Goal: Browse casually

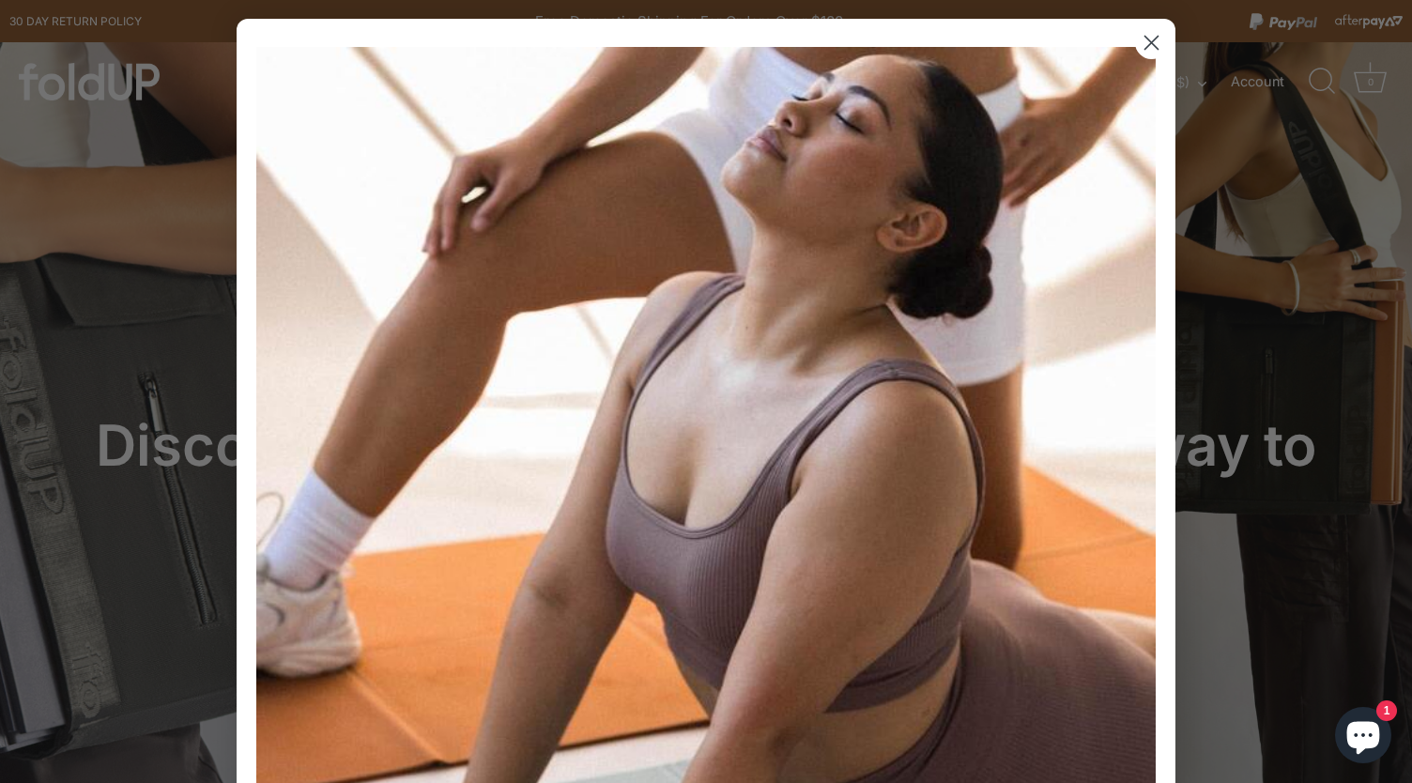
click at [1145, 40] on icon "Close dialog" at bounding box center [1151, 43] width 13 height 13
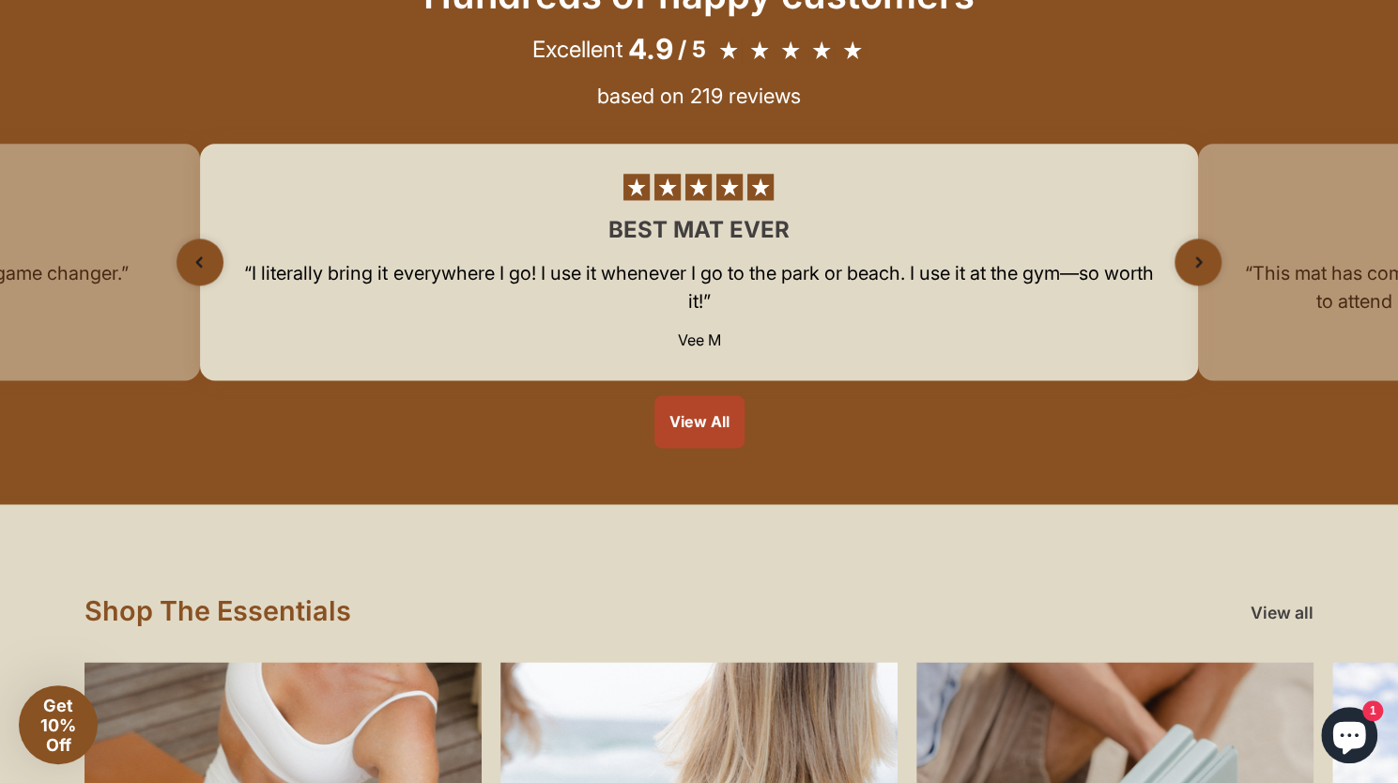
scroll to position [1502, 0]
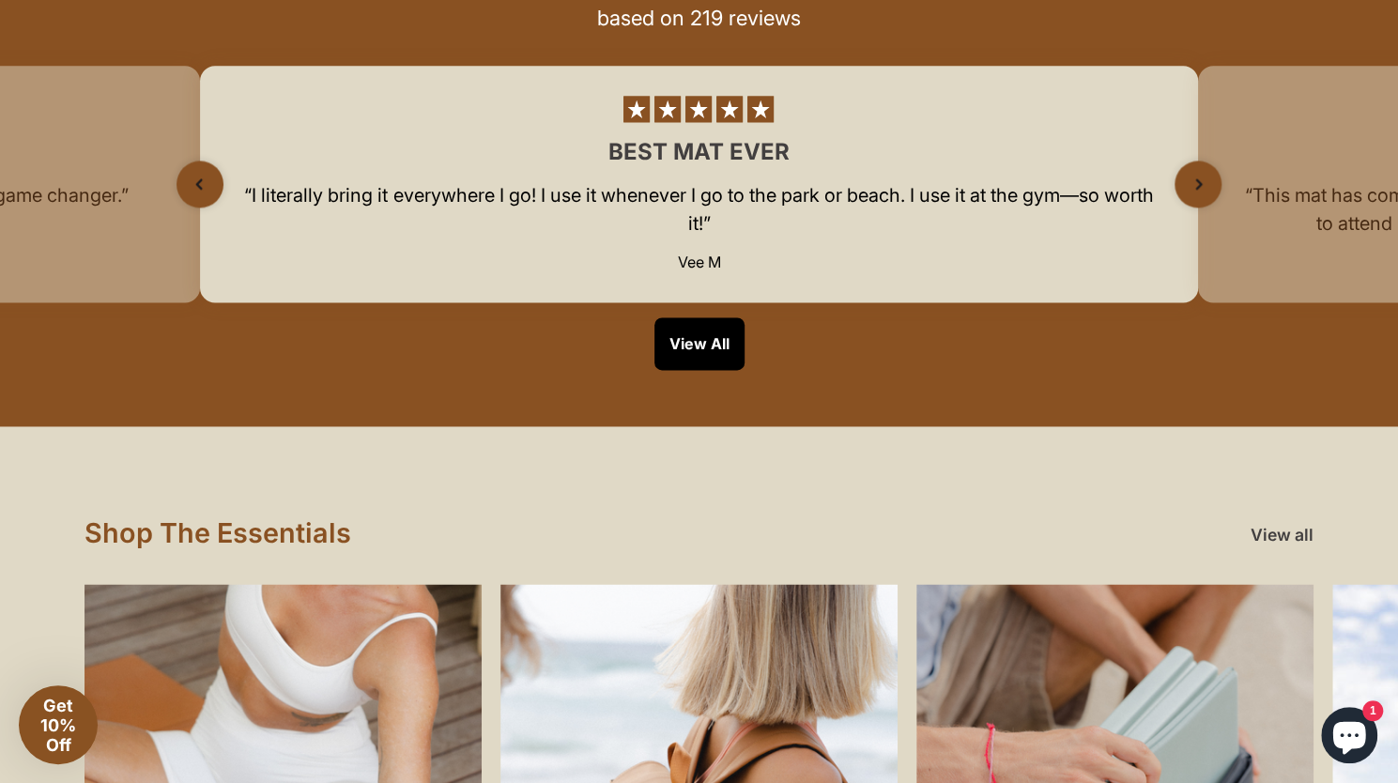
click at [710, 346] on link "View All" at bounding box center [699, 343] width 90 height 53
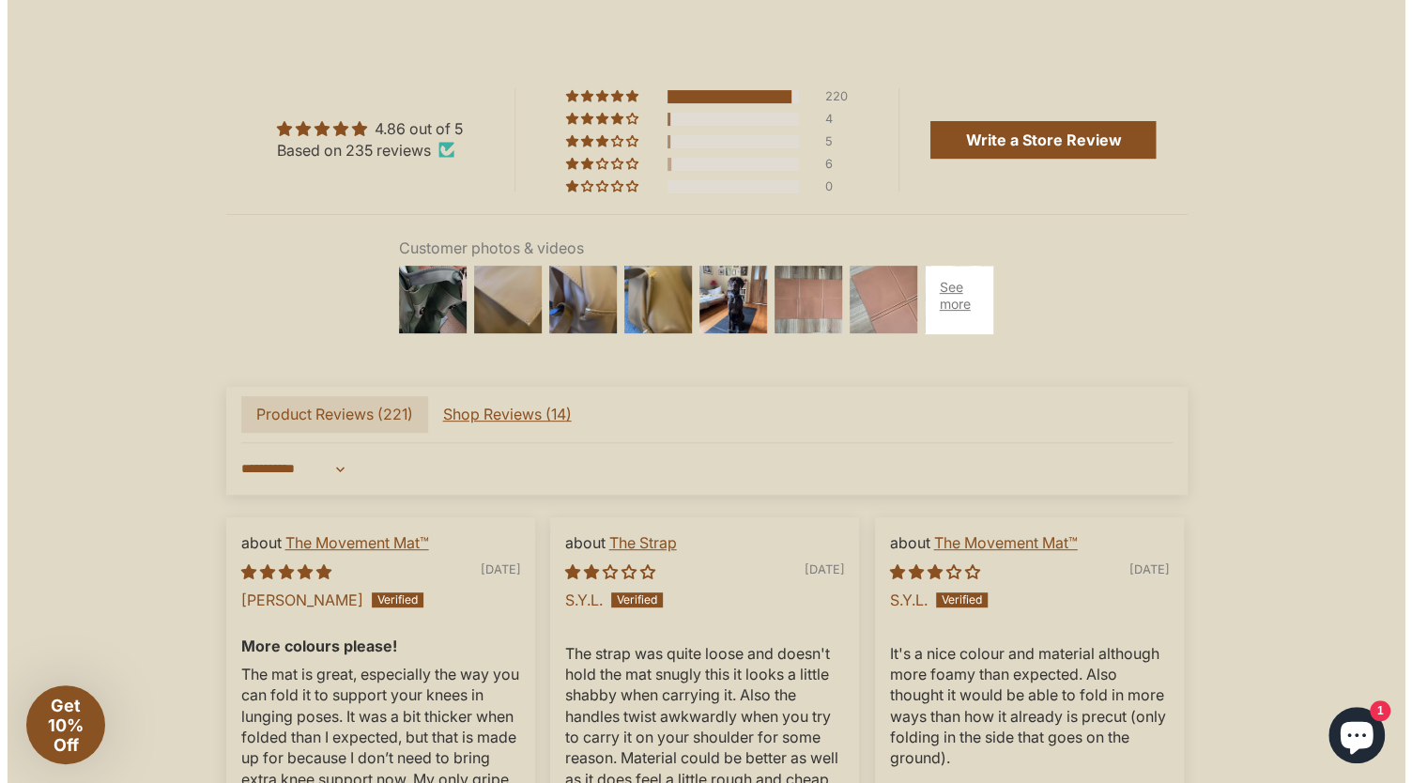
scroll to position [4505, 0]
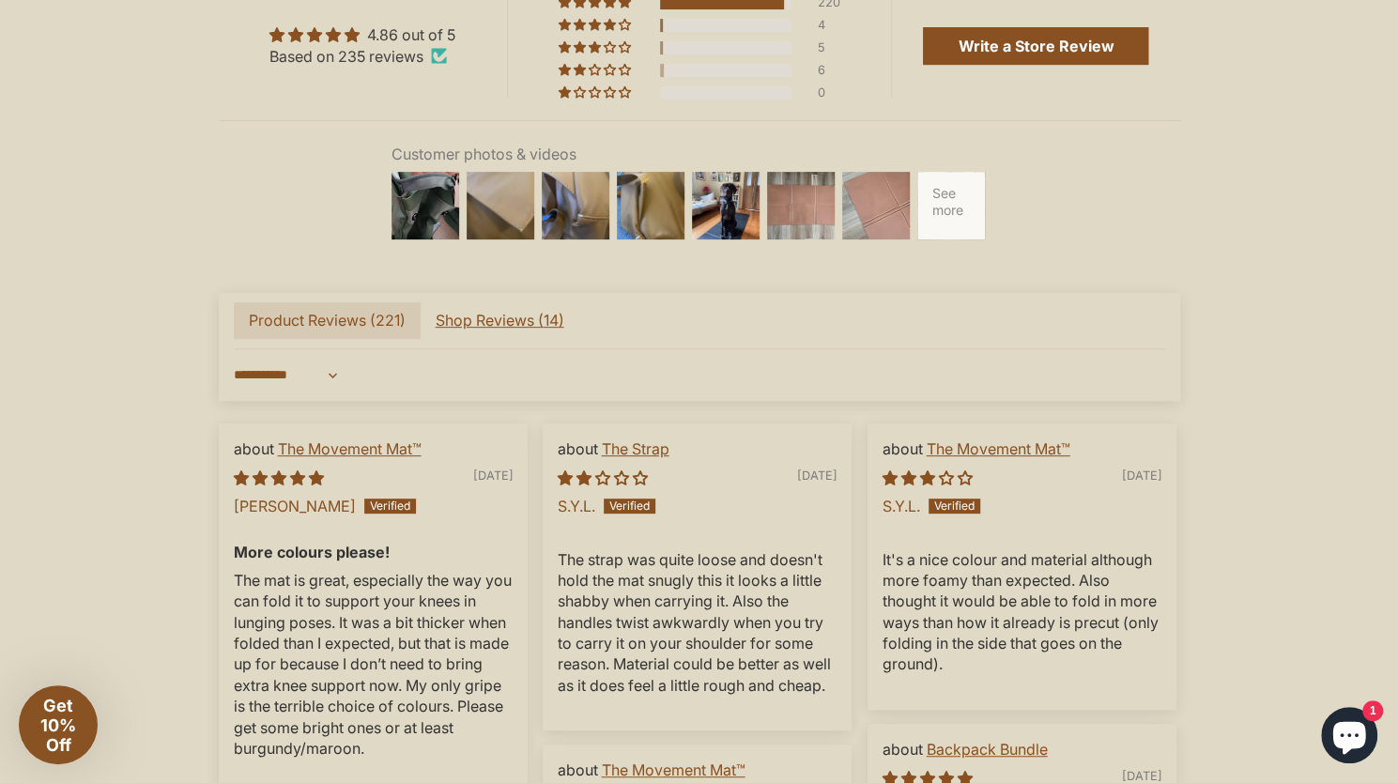
click at [953, 237] on div at bounding box center [950, 205] width 75 height 75
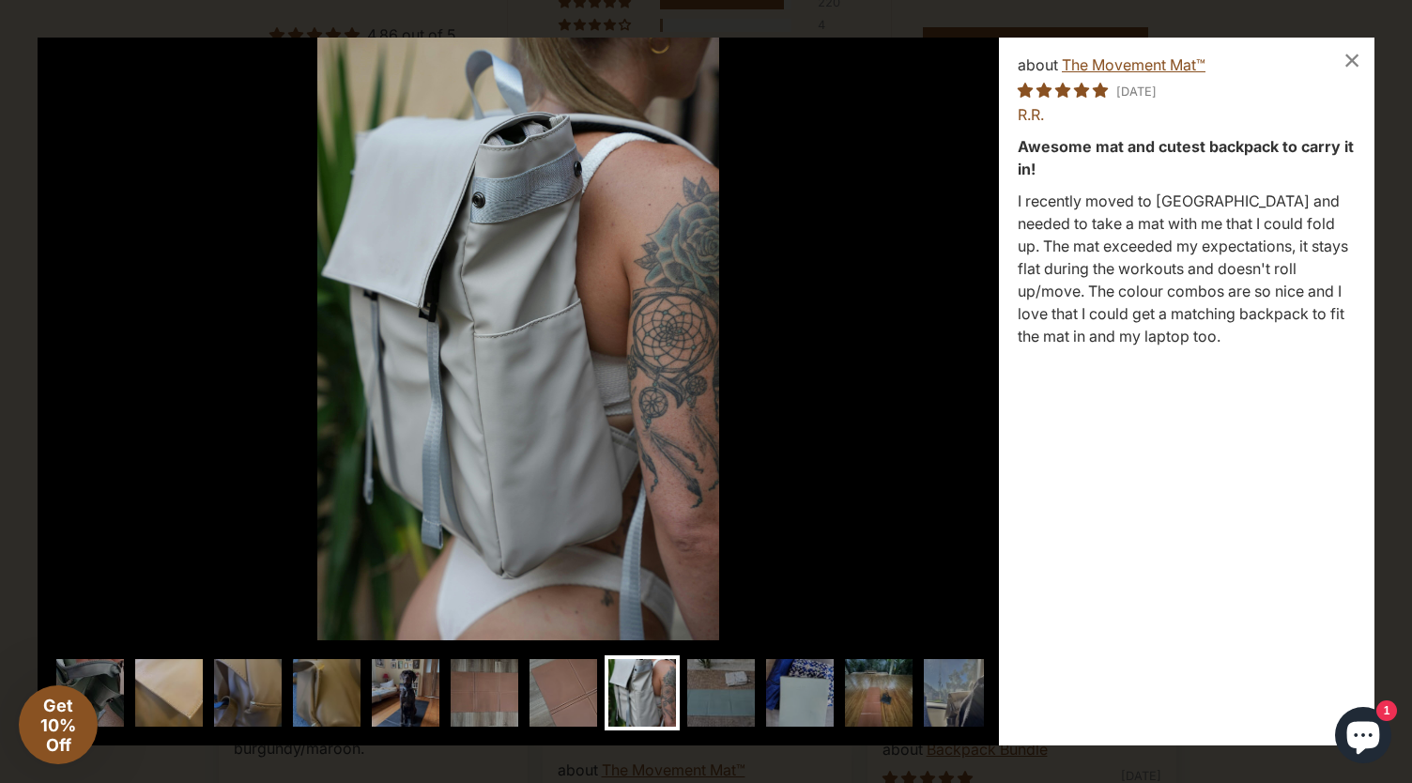
click at [196, 701] on img at bounding box center [168, 692] width 75 height 75
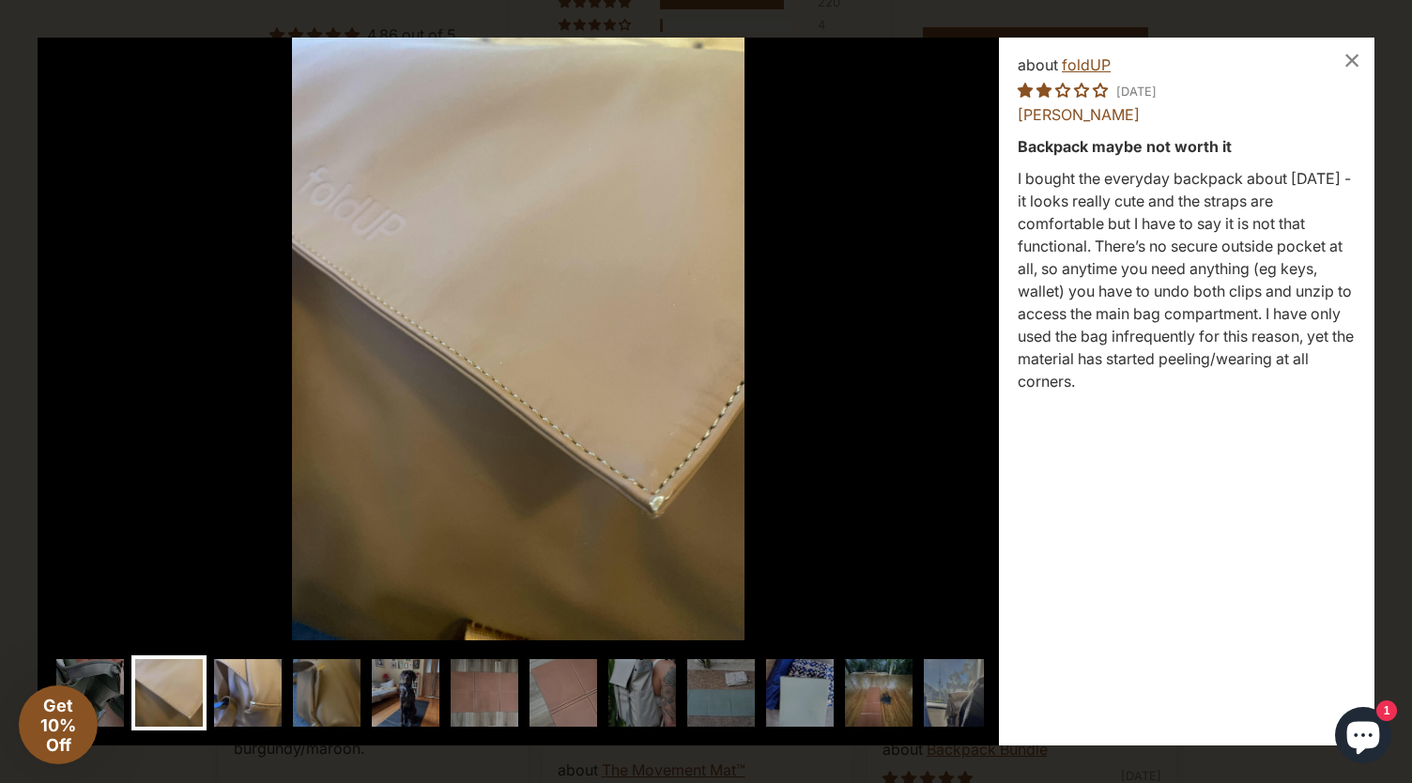
click at [236, 692] on img at bounding box center [247, 692] width 75 height 75
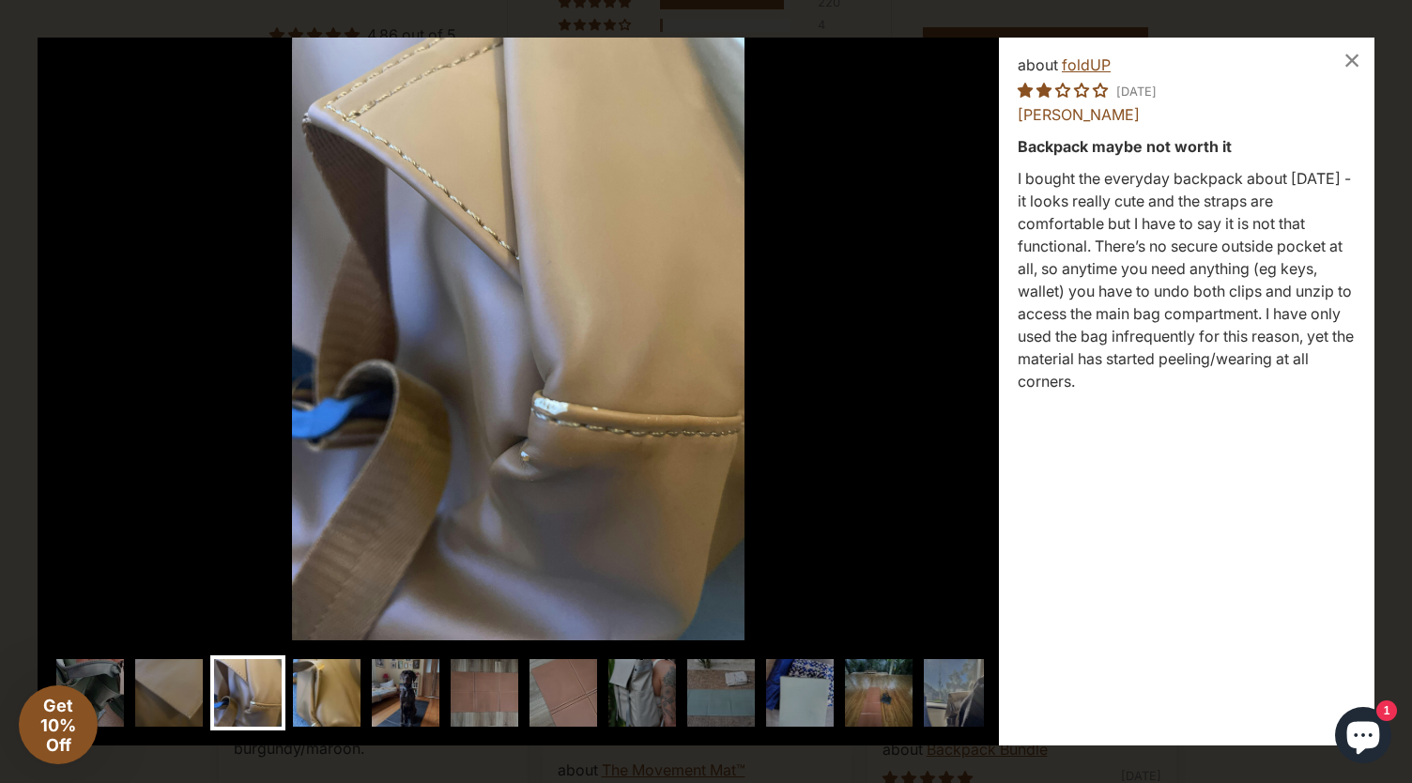
click at [318, 690] on img at bounding box center [326, 692] width 75 height 75
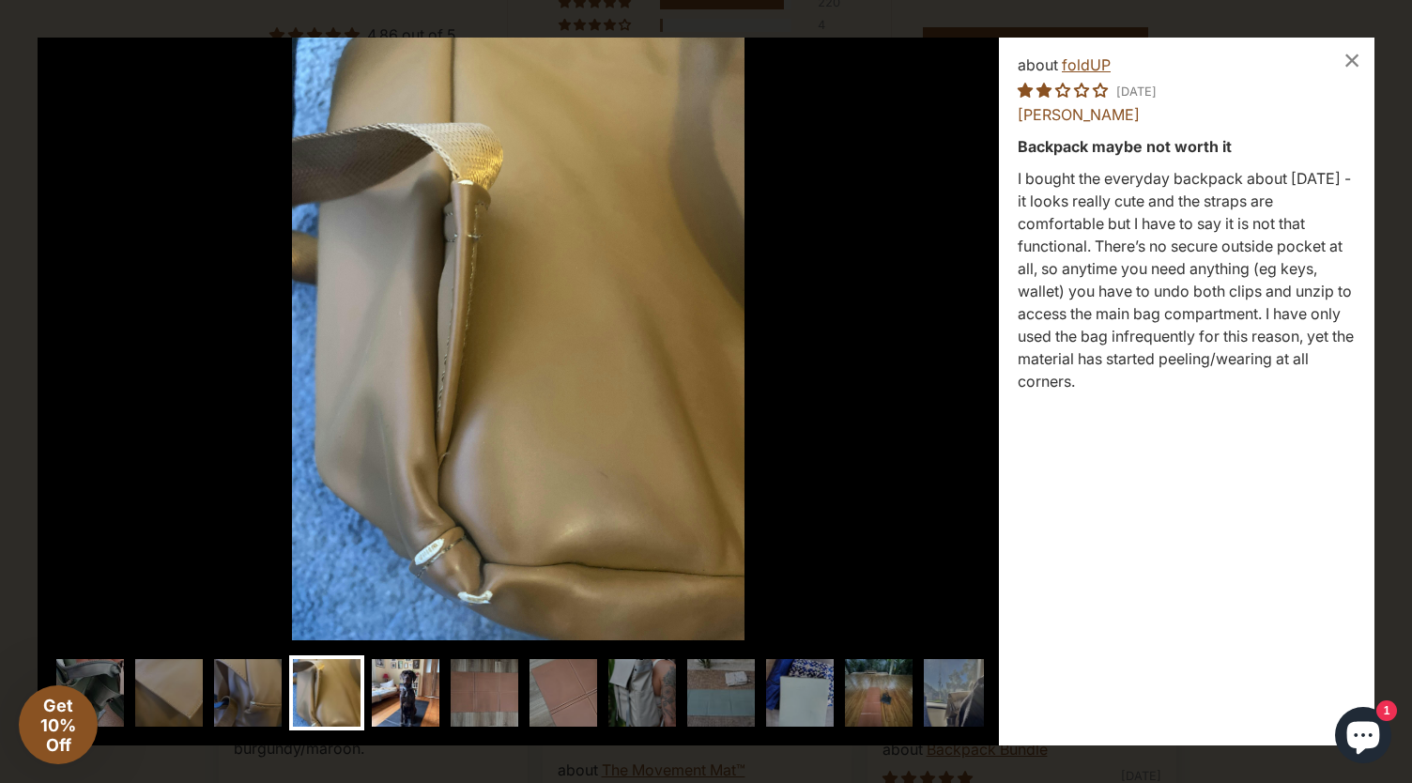
click at [407, 690] on img at bounding box center [405, 692] width 75 height 75
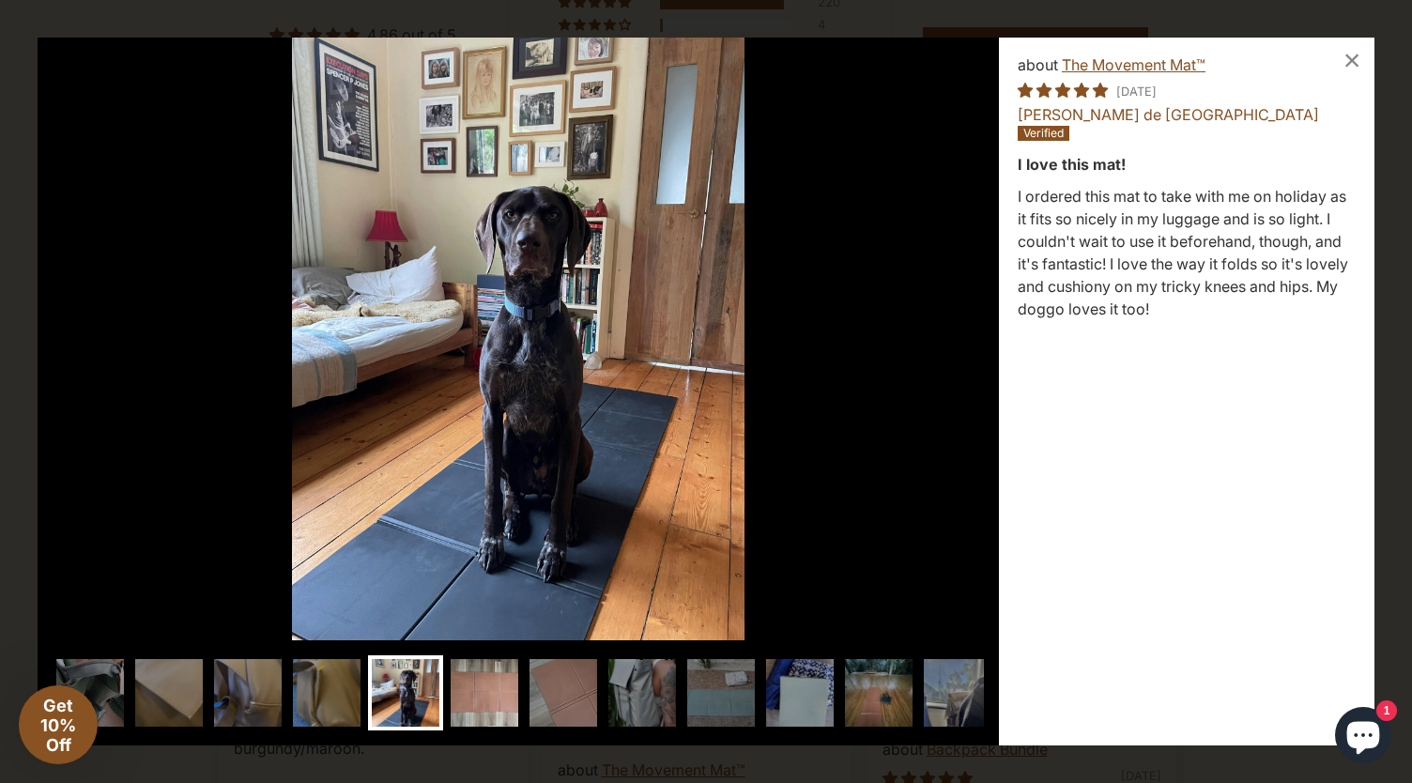
click at [490, 689] on img at bounding box center [484, 692] width 75 height 75
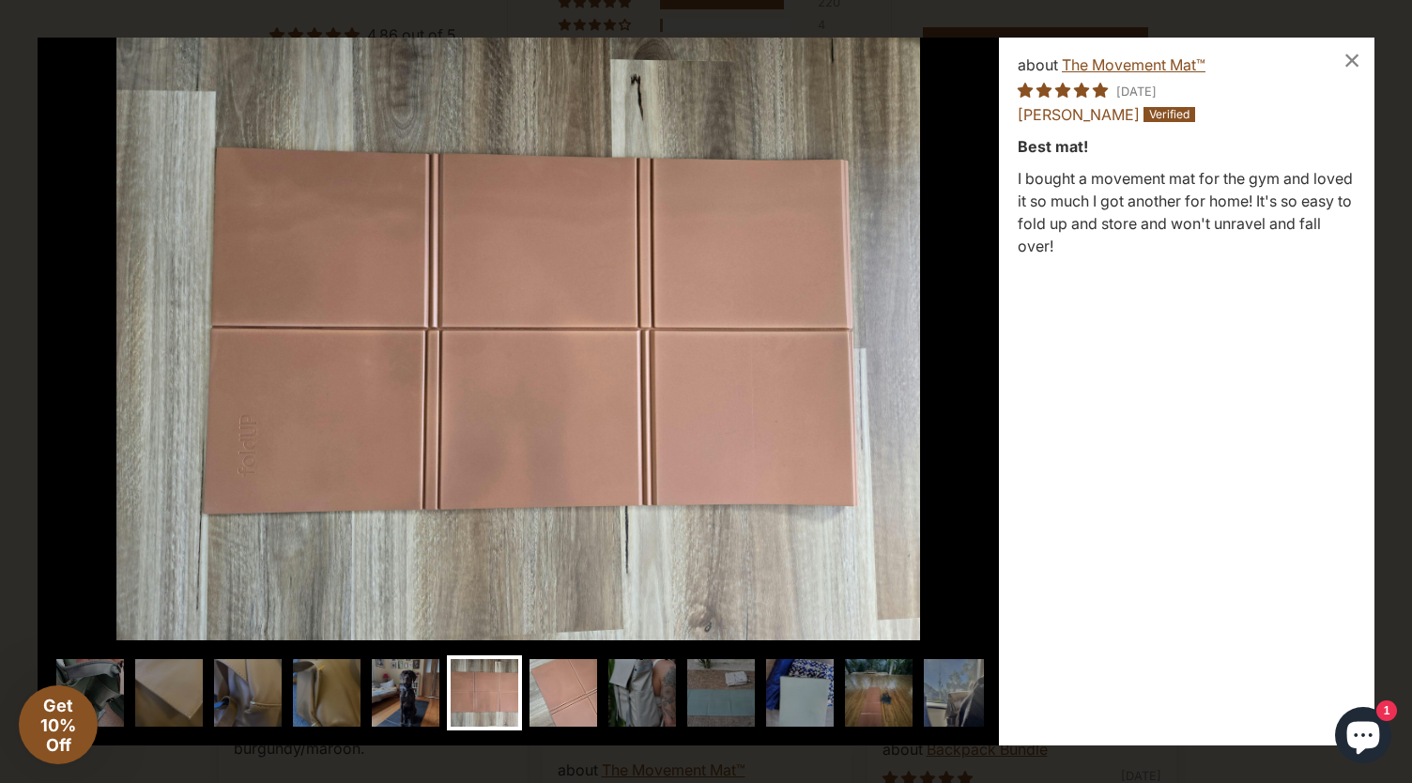
click at [543, 693] on img at bounding box center [563, 692] width 75 height 75
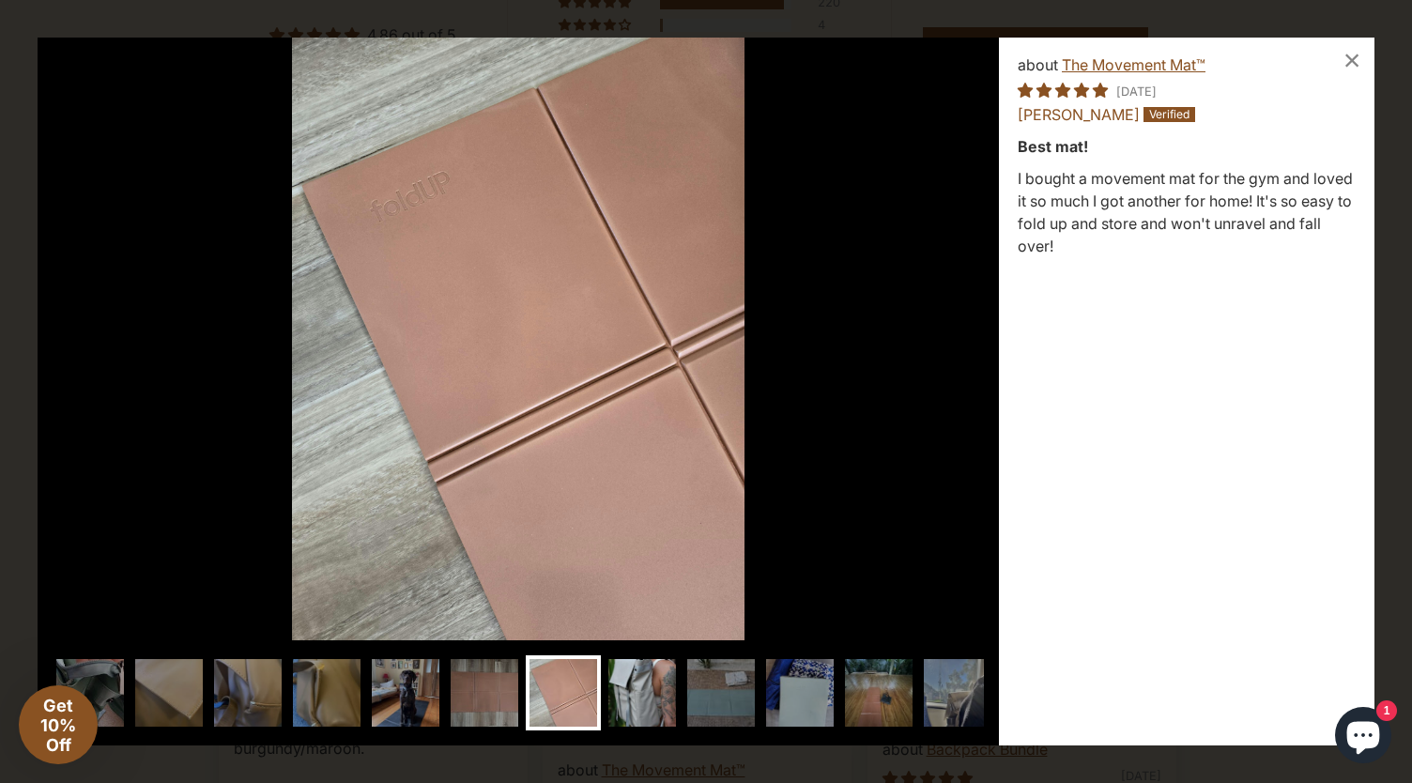
click at [655, 694] on img at bounding box center [641, 692] width 75 height 75
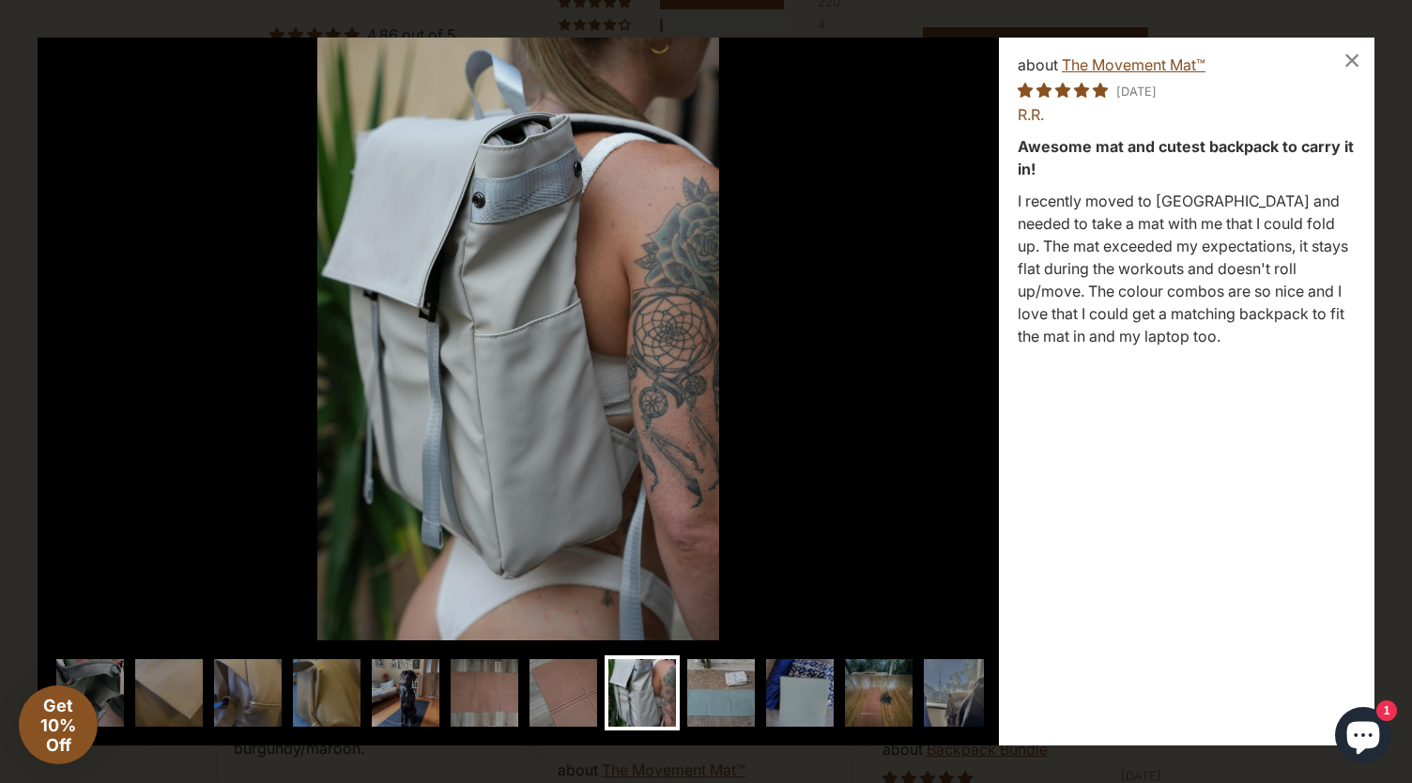
click at [739, 705] on img at bounding box center [720, 692] width 75 height 75
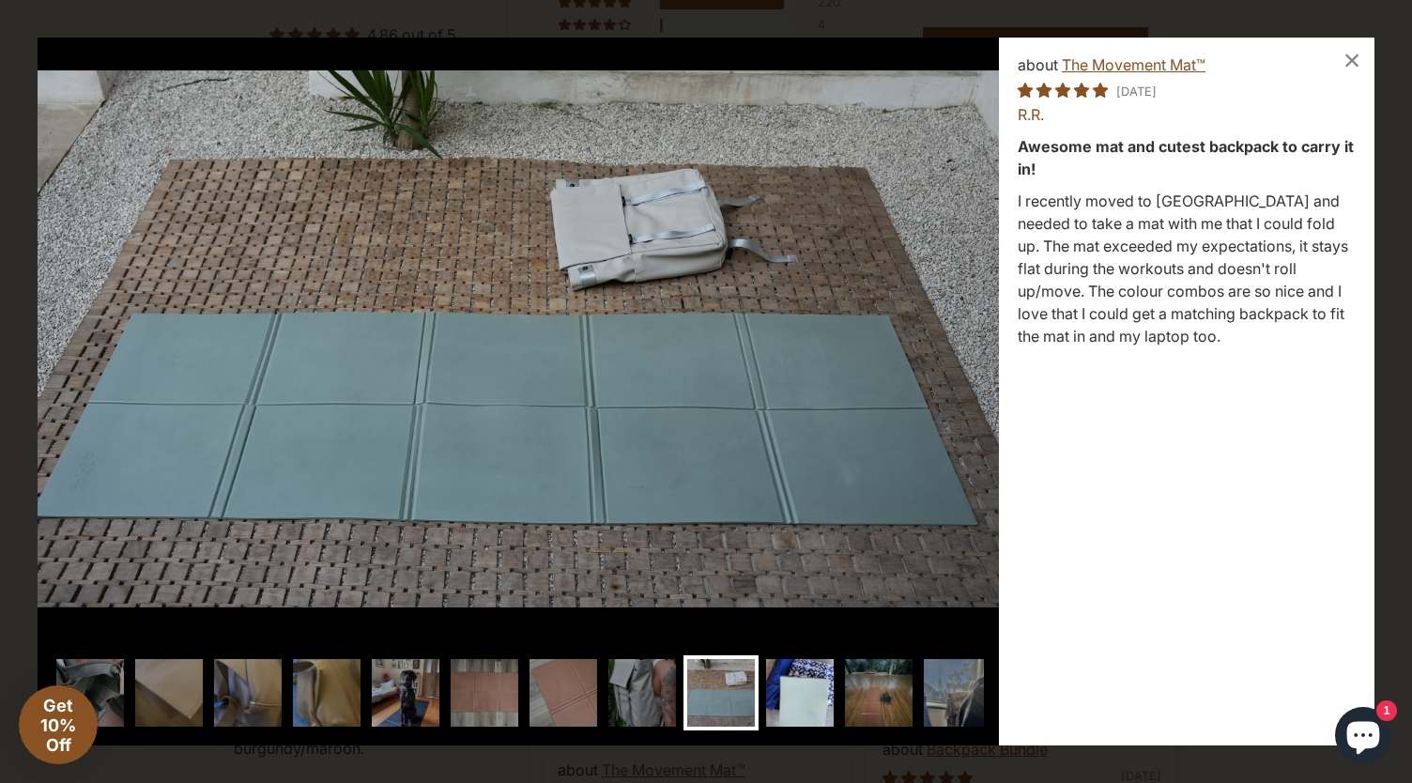
click at [798, 705] on img at bounding box center [799, 692] width 75 height 75
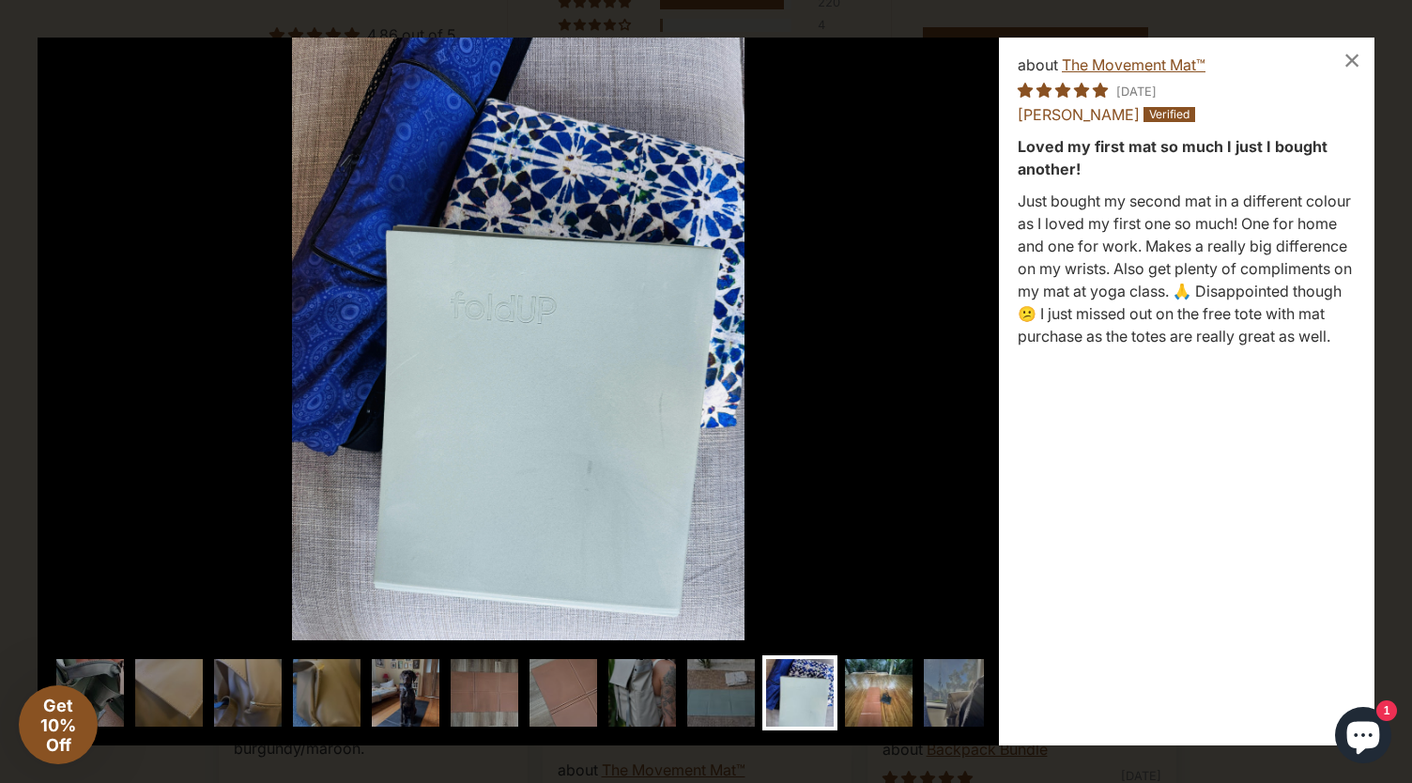
click at [875, 696] on img at bounding box center [878, 692] width 75 height 75
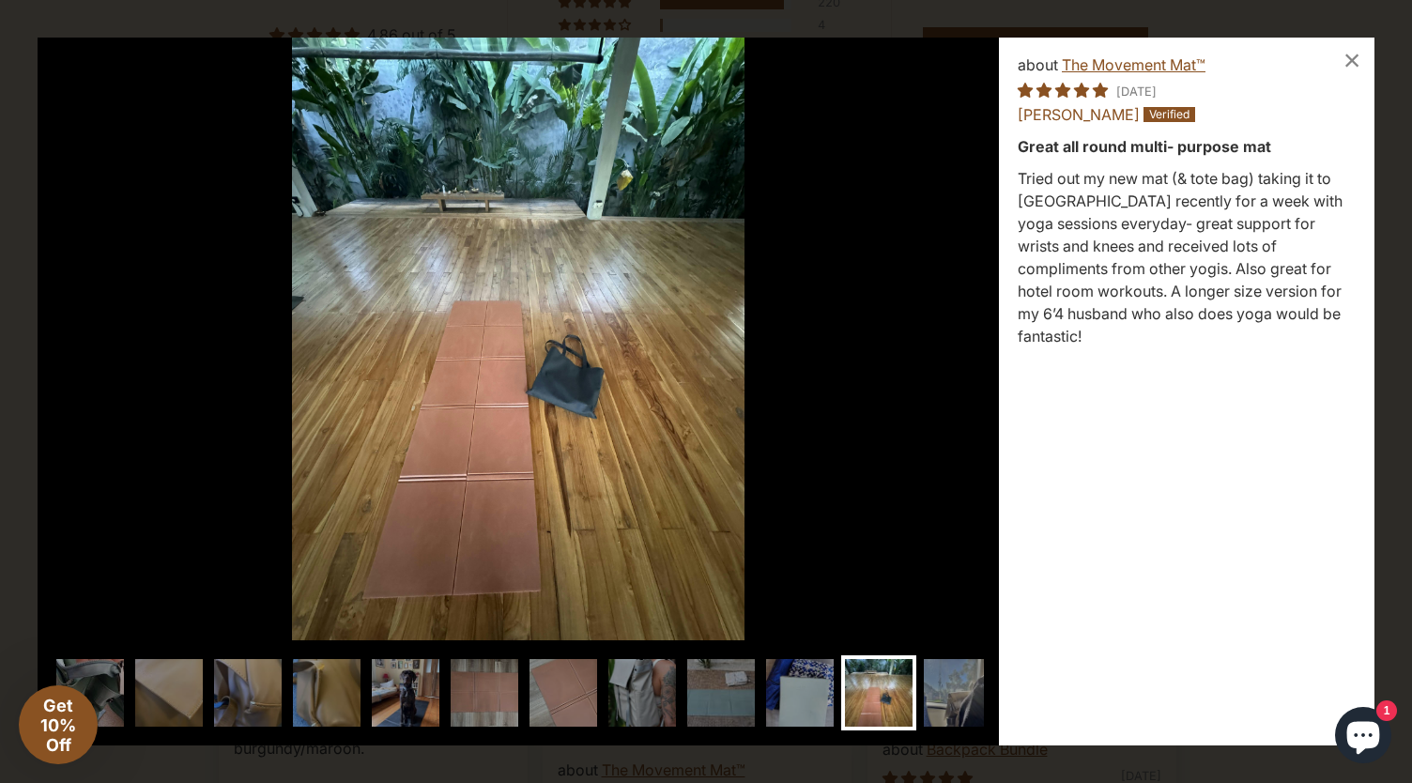
scroll to position [0, 45]
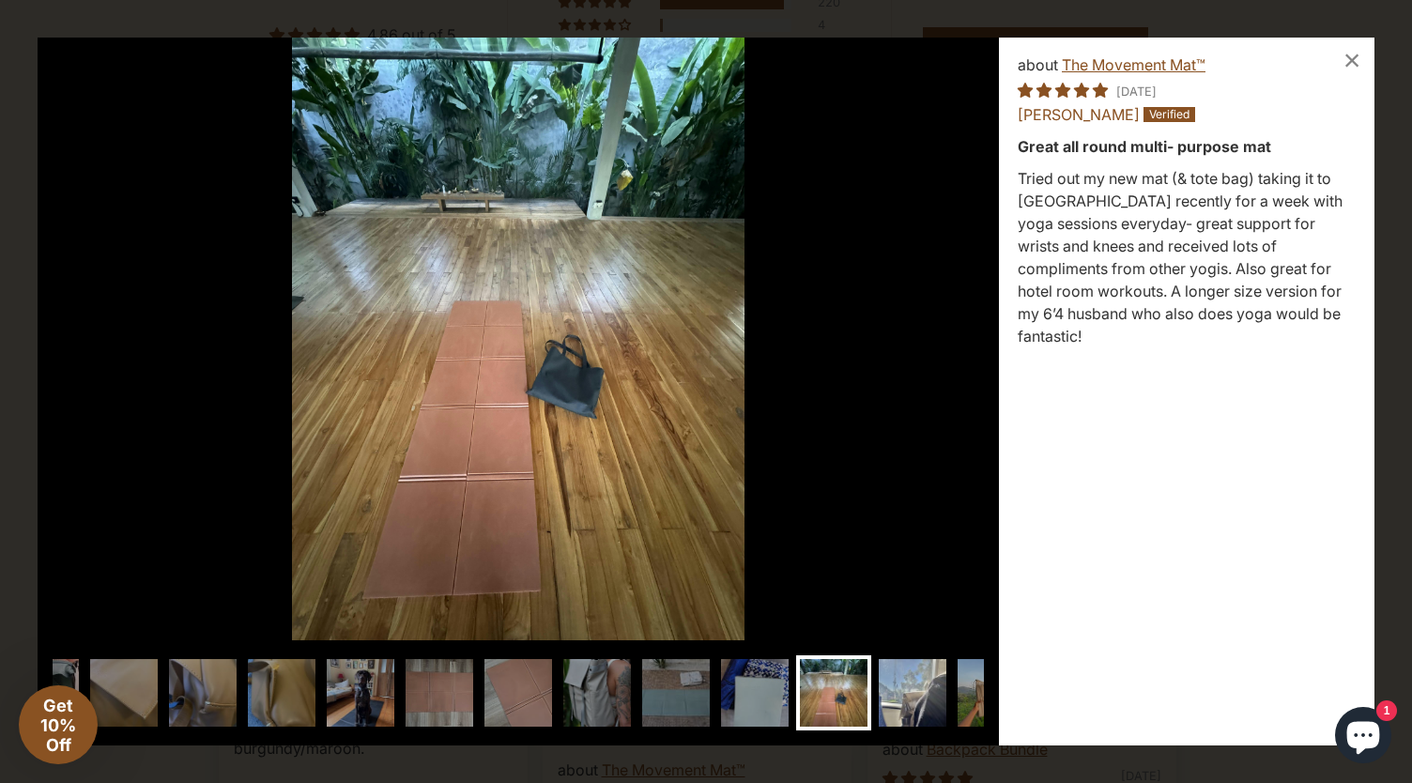
click at [905, 692] on img at bounding box center [912, 692] width 75 height 75
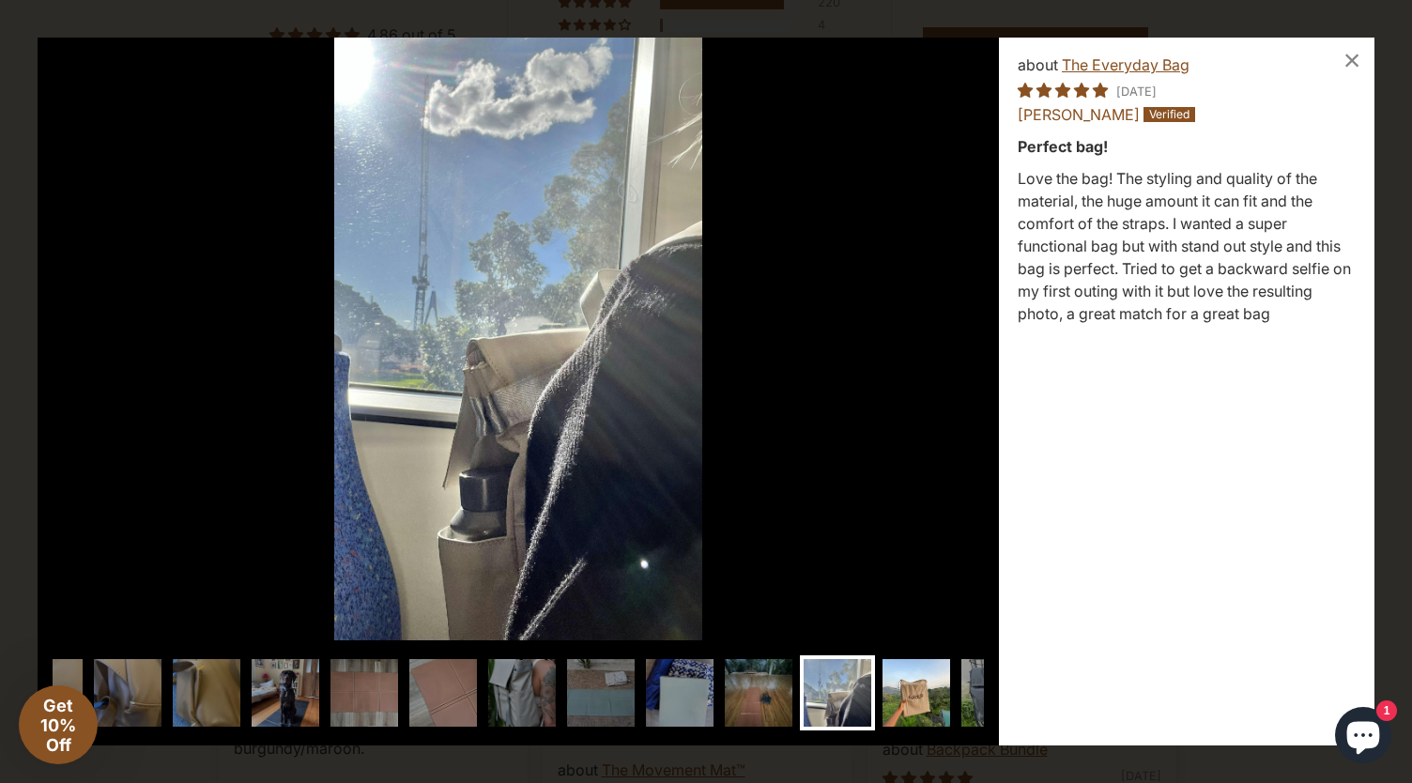
click at [912, 698] on img at bounding box center [916, 692] width 75 height 75
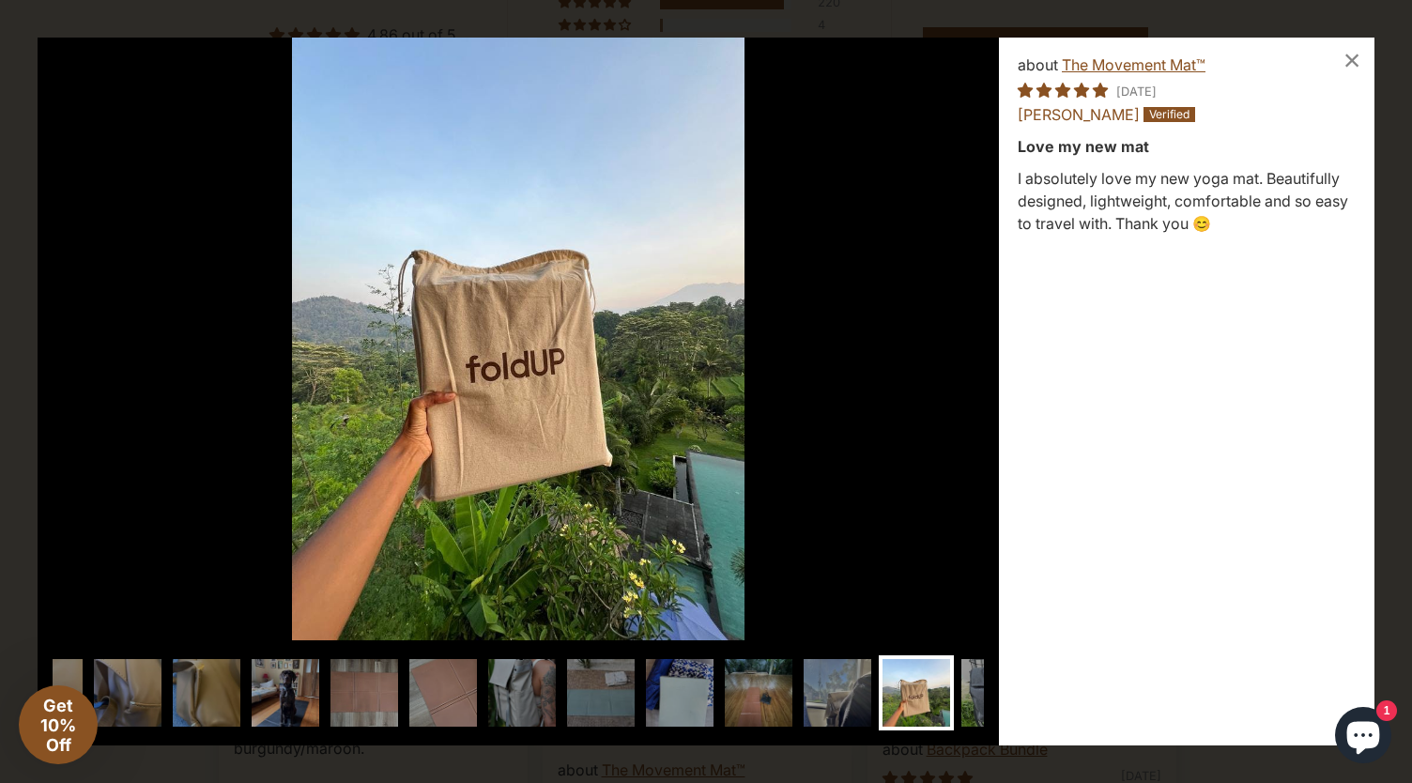
scroll to position [0, 195]
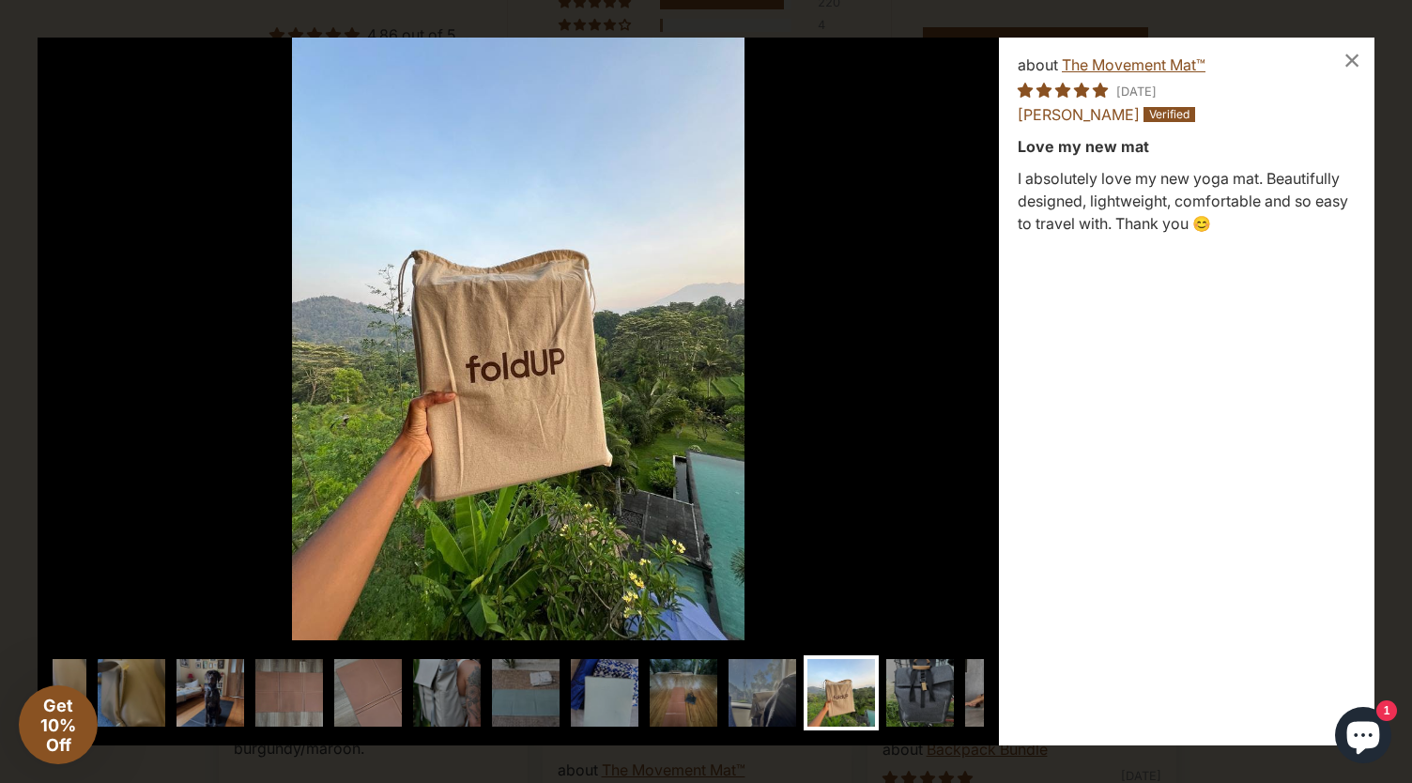
click at [912, 698] on img at bounding box center [919, 692] width 75 height 75
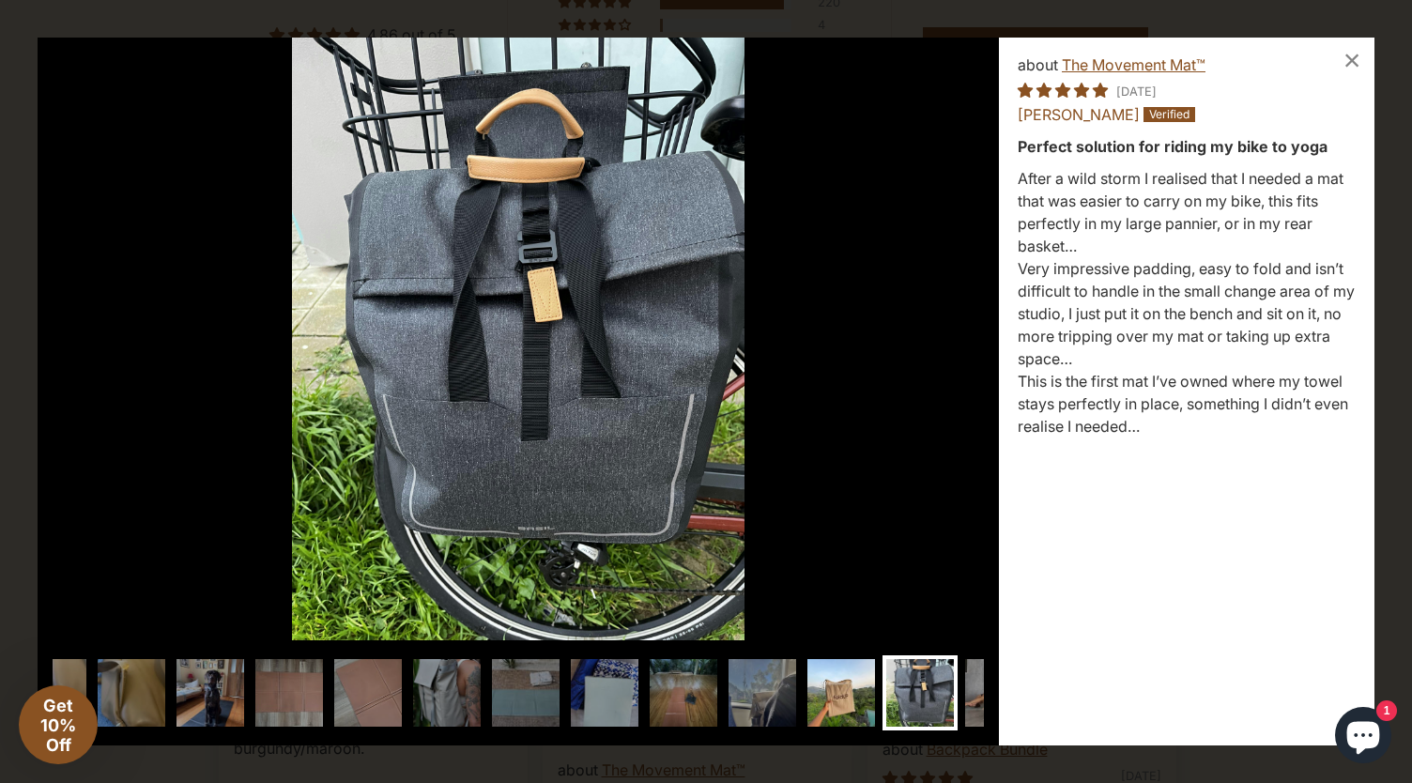
scroll to position [0, 270]
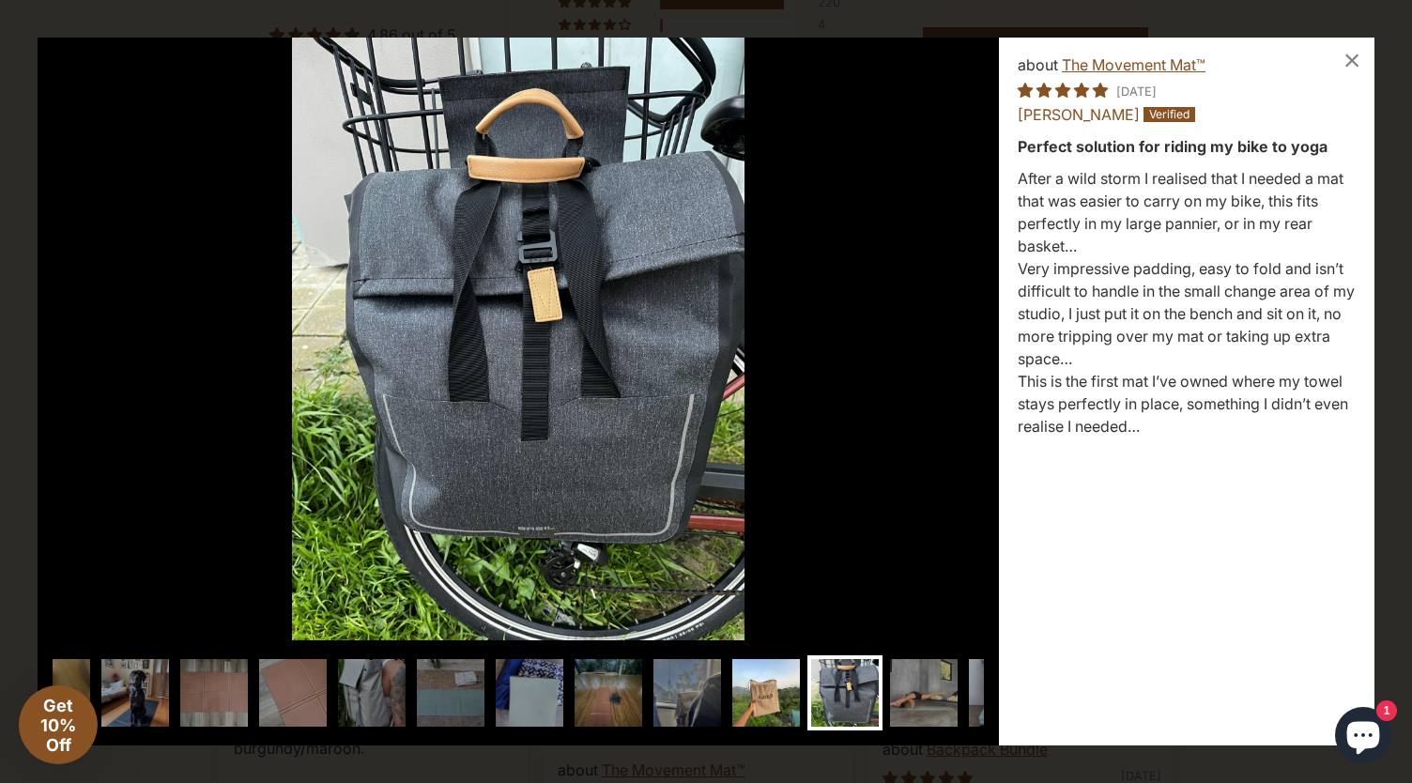
click at [912, 698] on img at bounding box center [923, 692] width 75 height 75
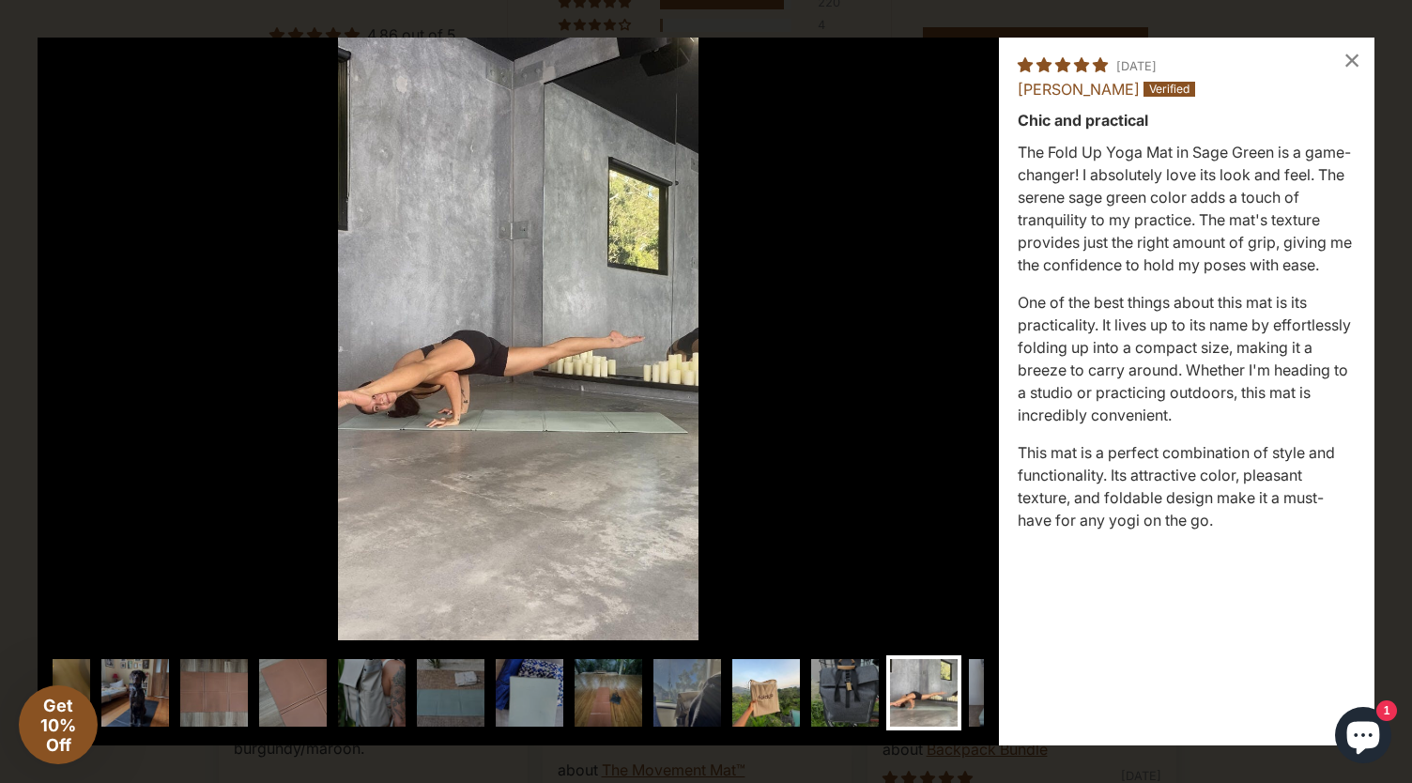
scroll to position [0, 345]
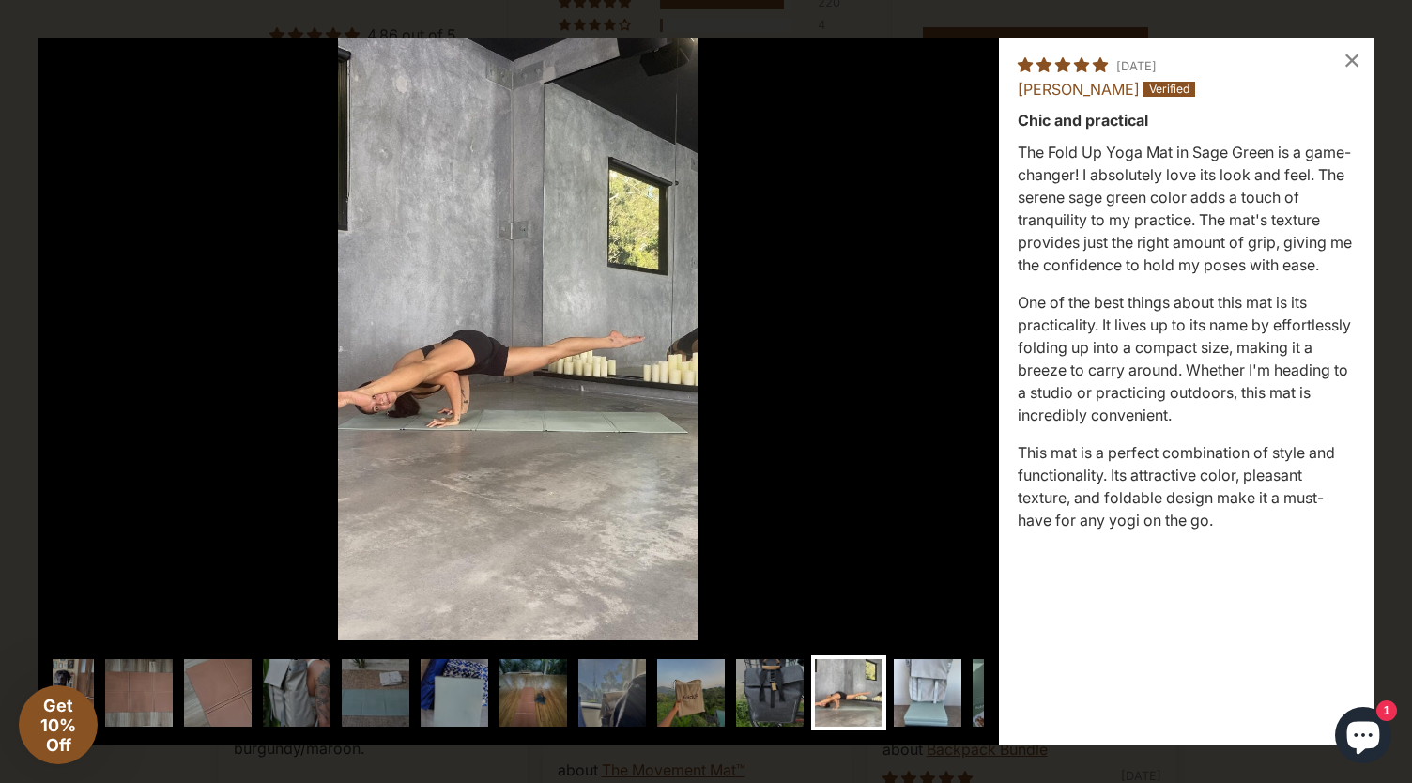
click at [951, 695] on img at bounding box center [927, 692] width 75 height 75
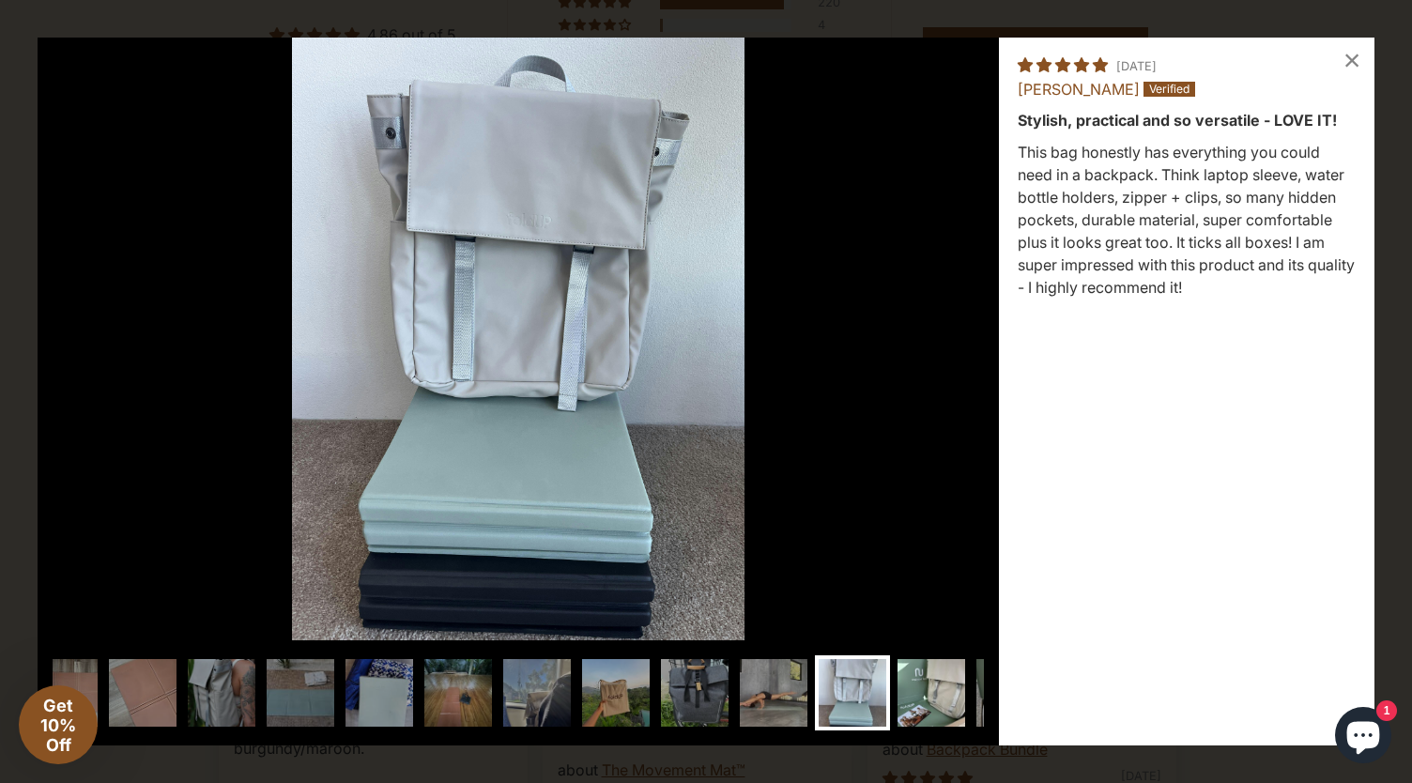
click at [942, 697] on img at bounding box center [931, 692] width 75 height 75
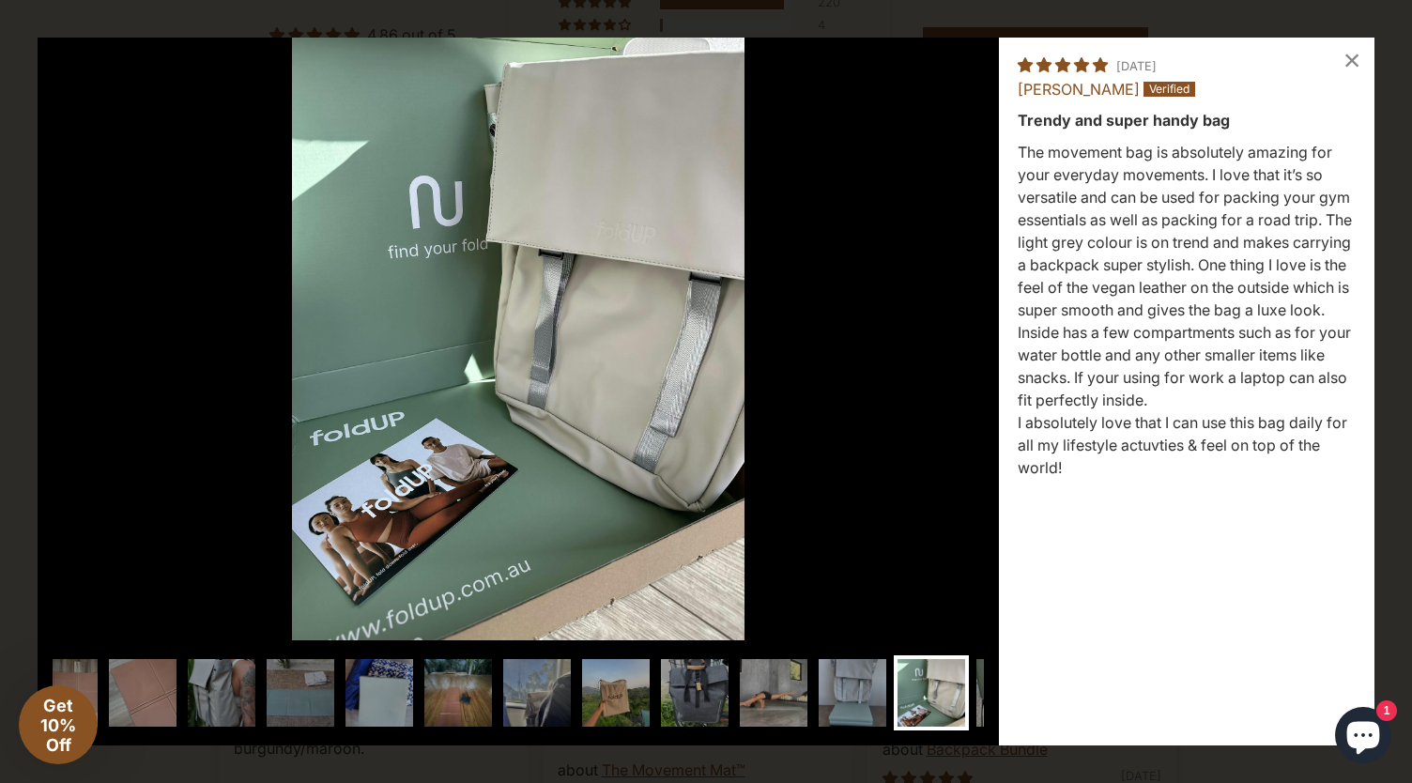
scroll to position [0, 496]
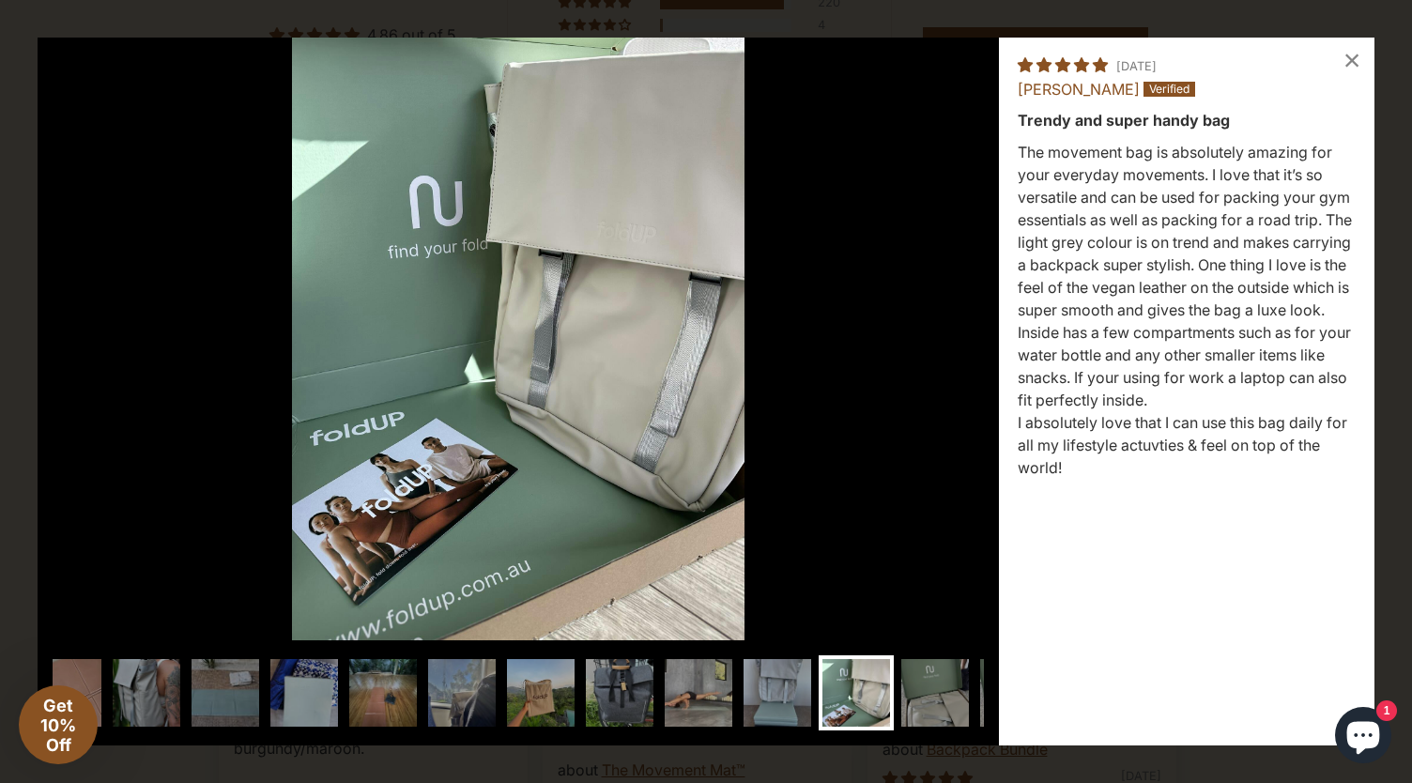
click at [942, 697] on img at bounding box center [934, 692] width 75 height 75
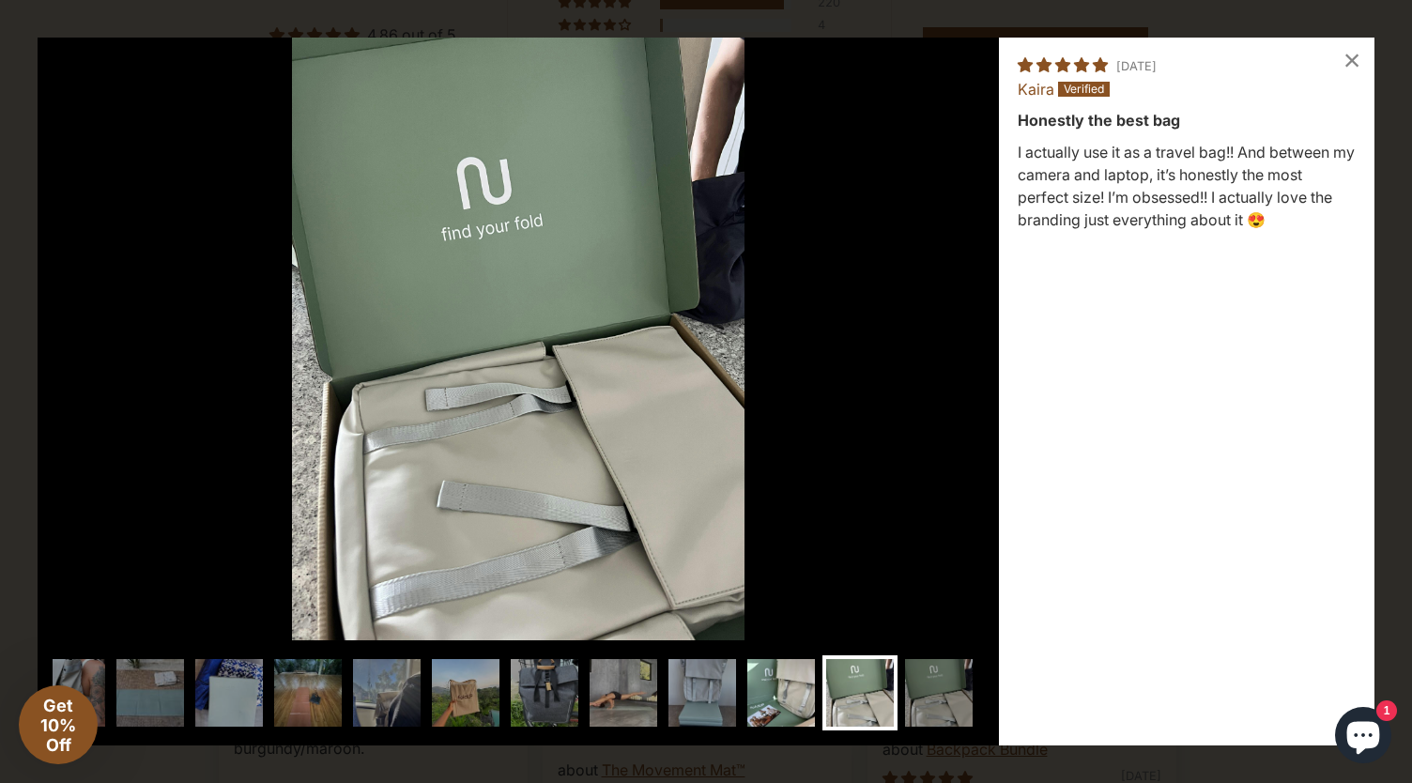
click at [942, 697] on img at bounding box center [938, 692] width 75 height 75
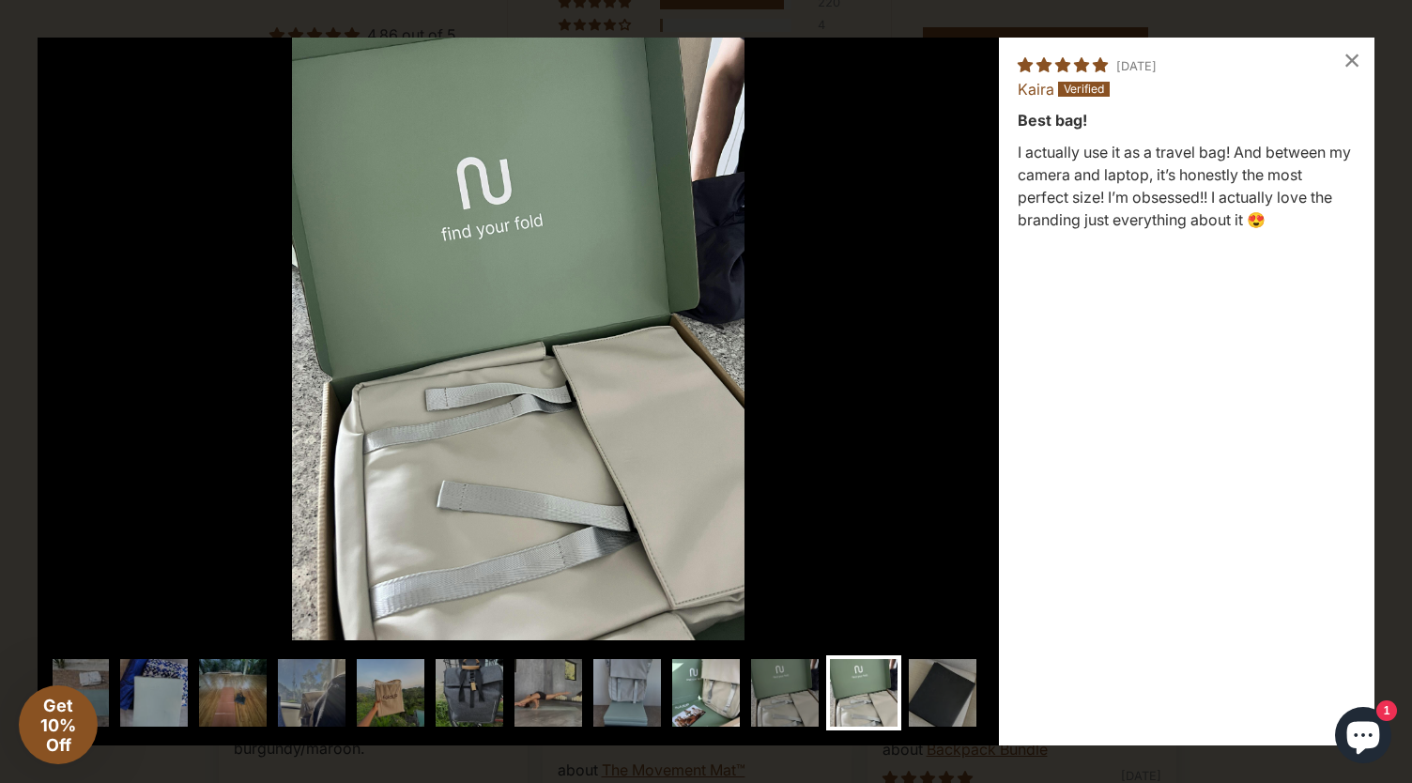
click at [942, 697] on img at bounding box center [942, 692] width 75 height 75
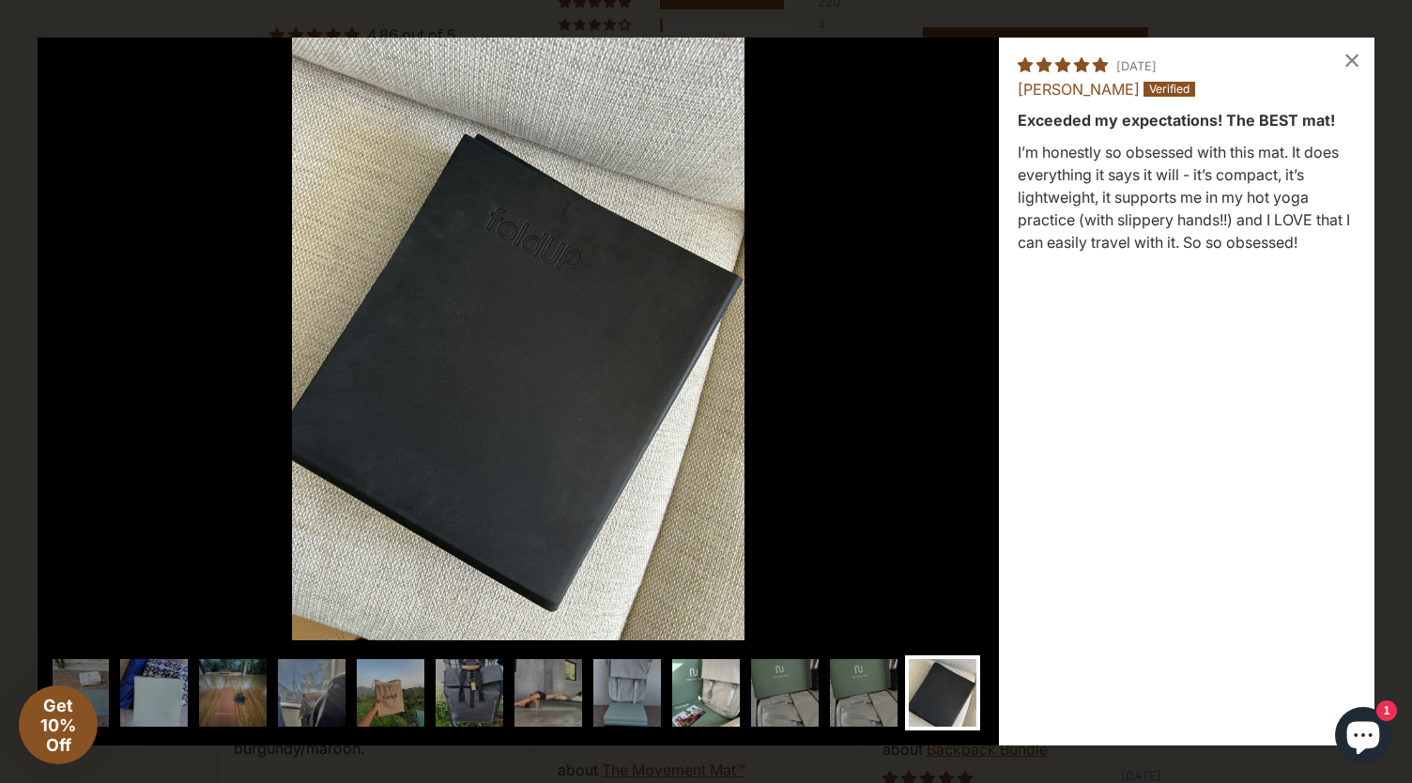
scroll to position [0, 721]
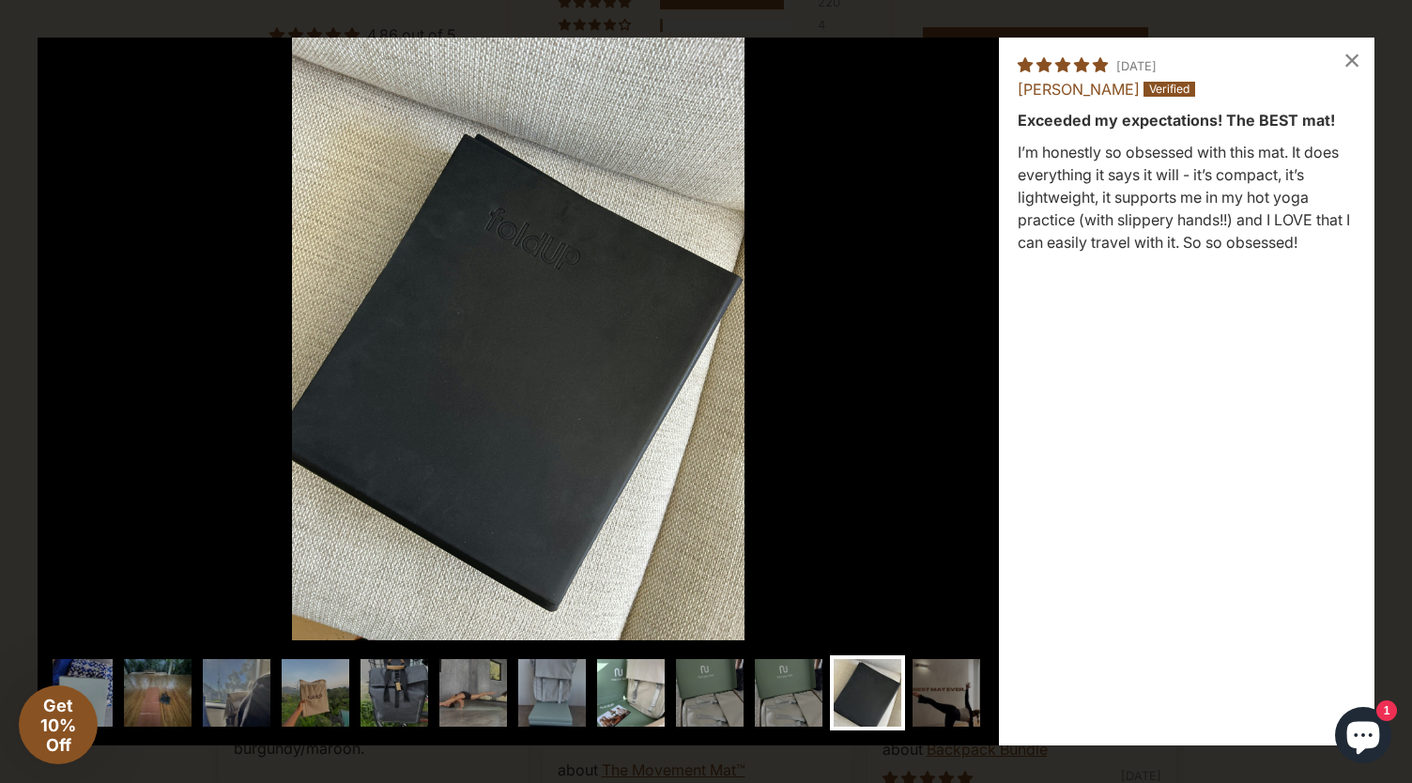
click at [942, 697] on img at bounding box center [946, 692] width 75 height 75
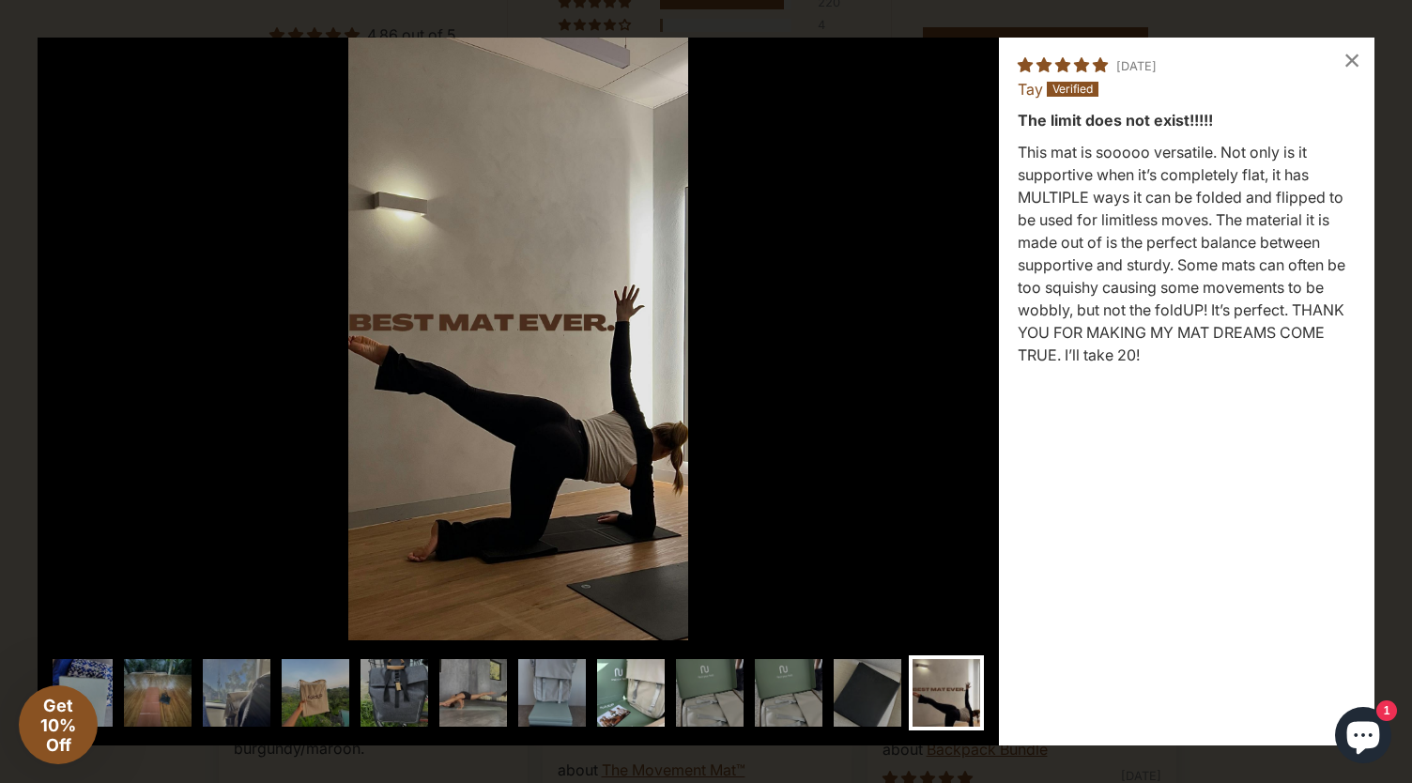
scroll to position [0, 796]
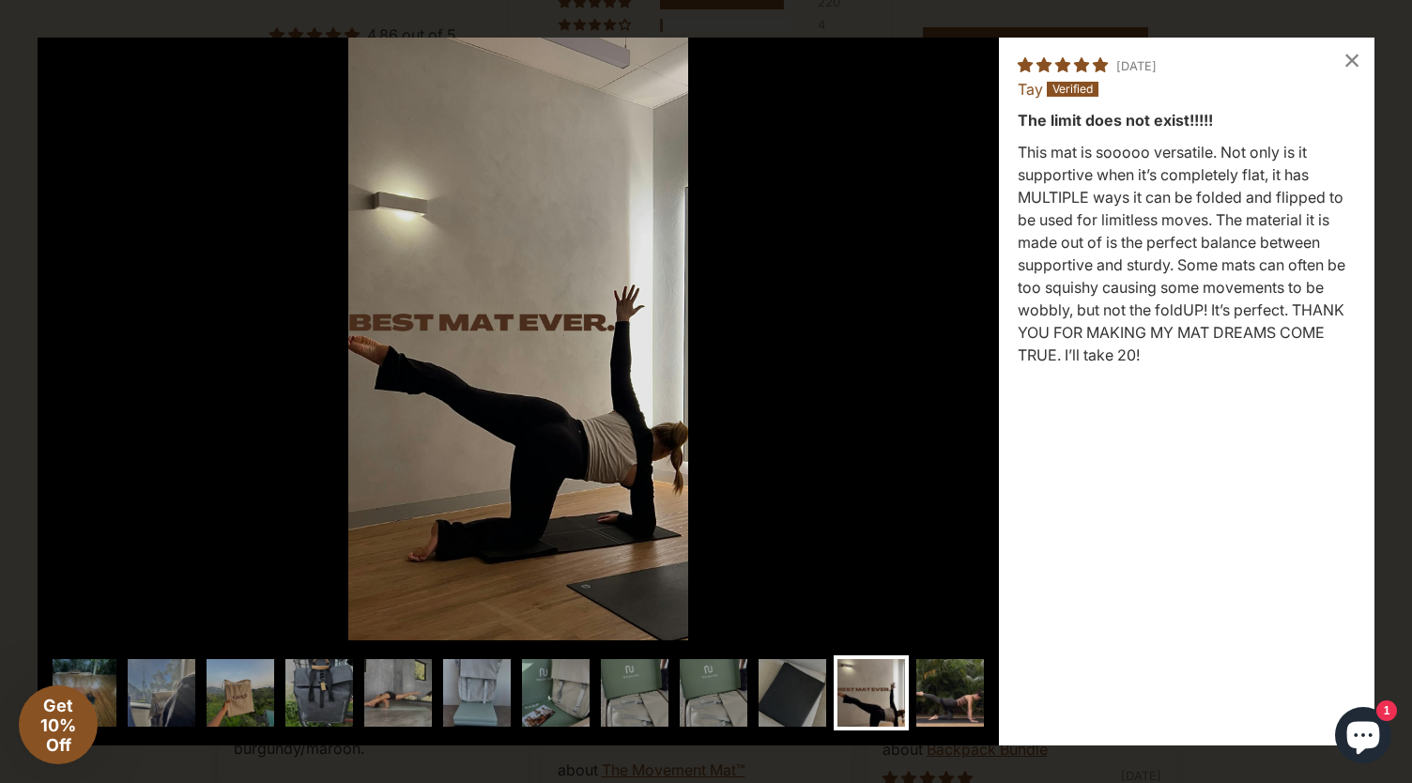
click at [944, 697] on img at bounding box center [949, 692] width 75 height 75
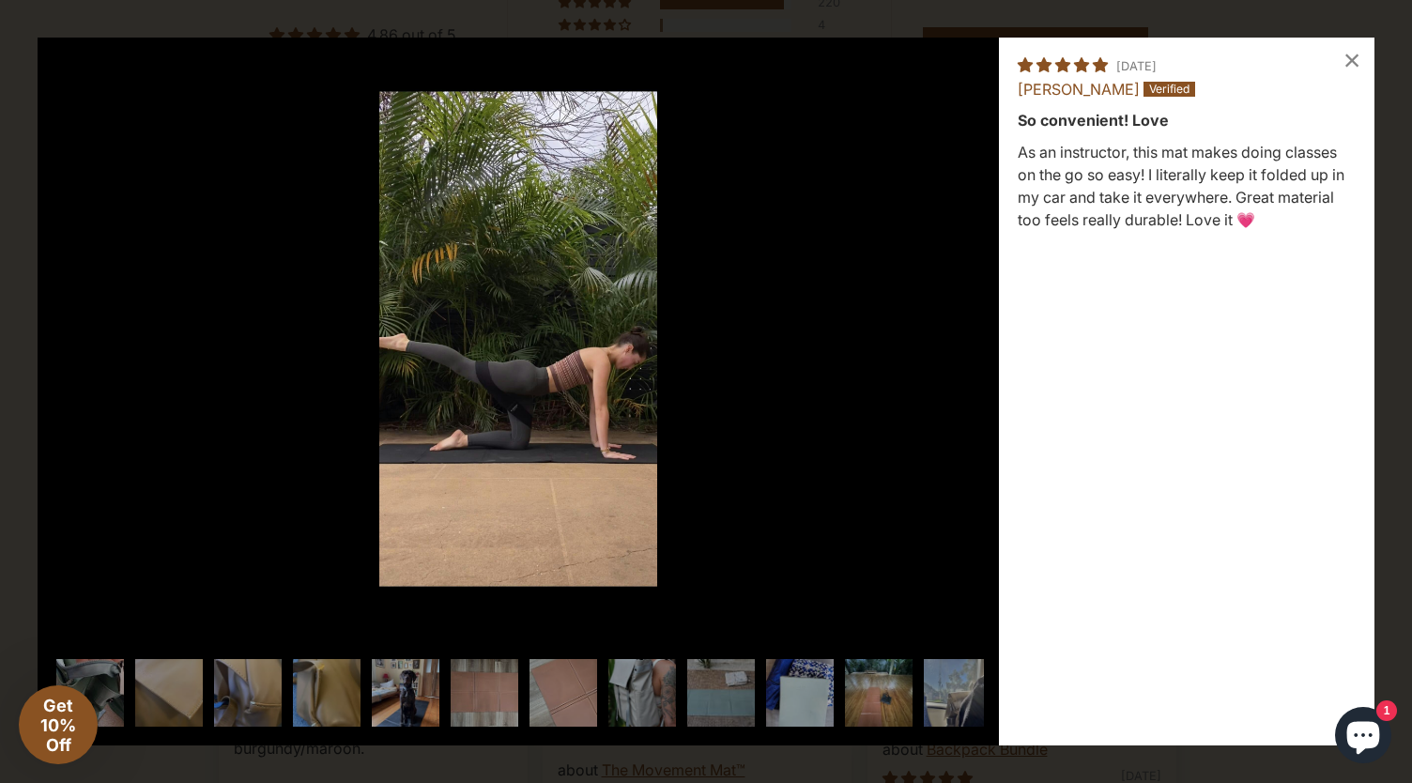
scroll to position [0, 871]
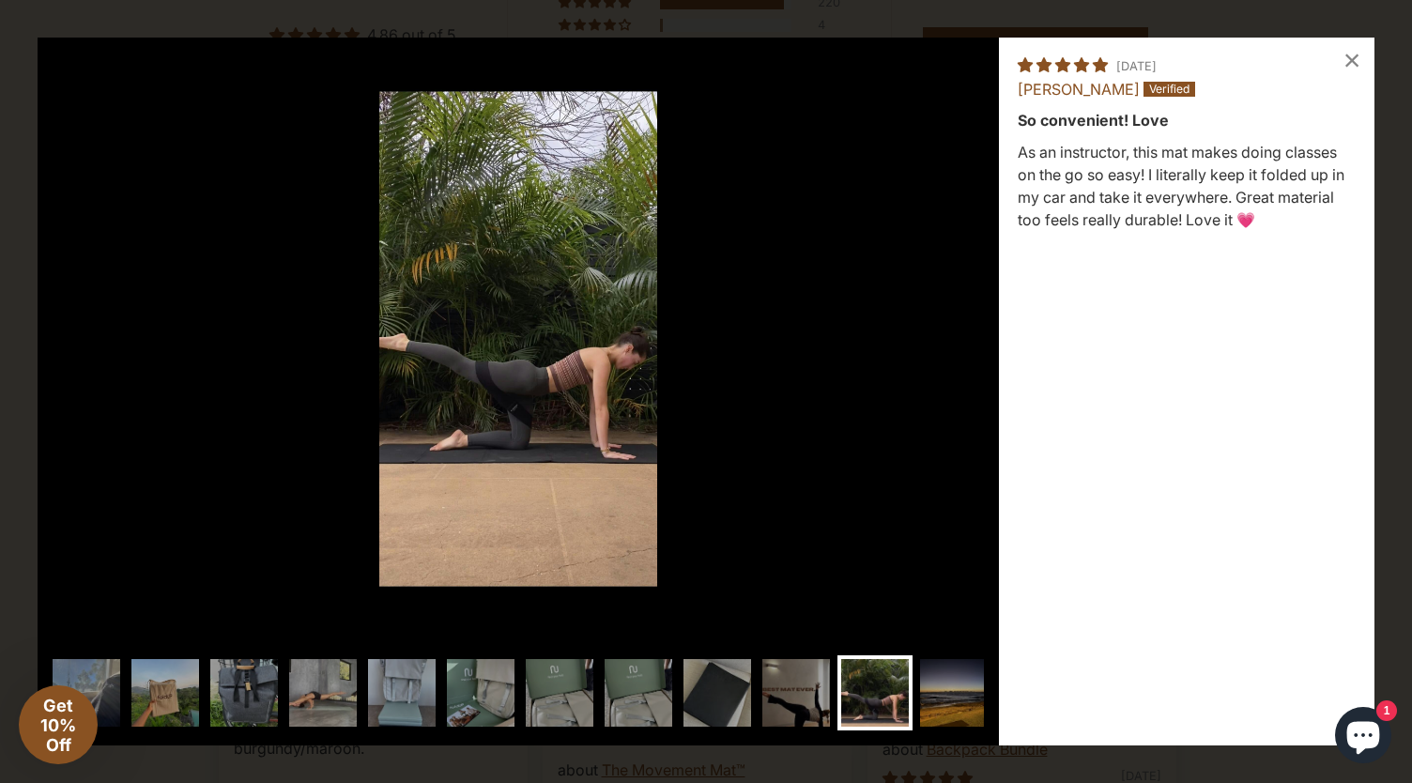
click at [944, 697] on img at bounding box center [953, 692] width 75 height 75
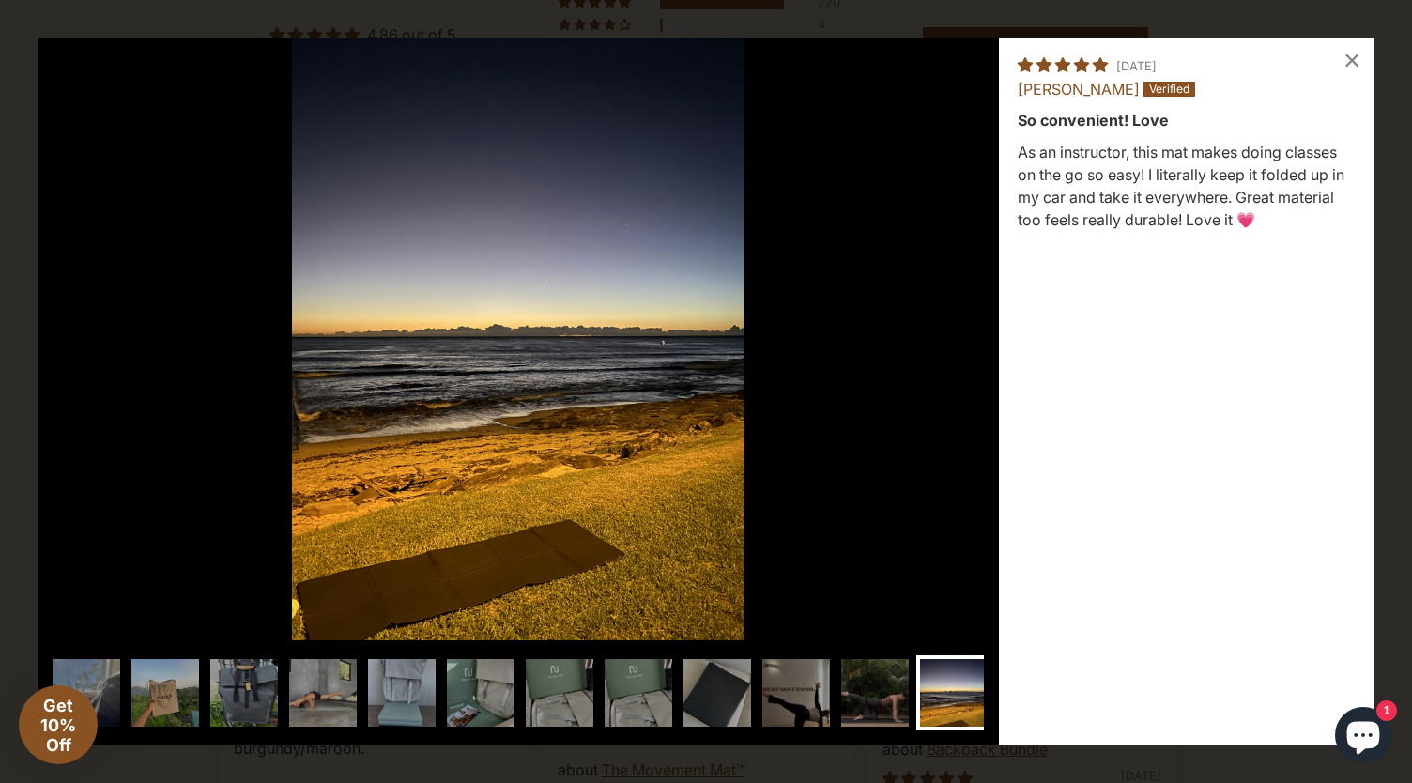
scroll to position [0, 946]
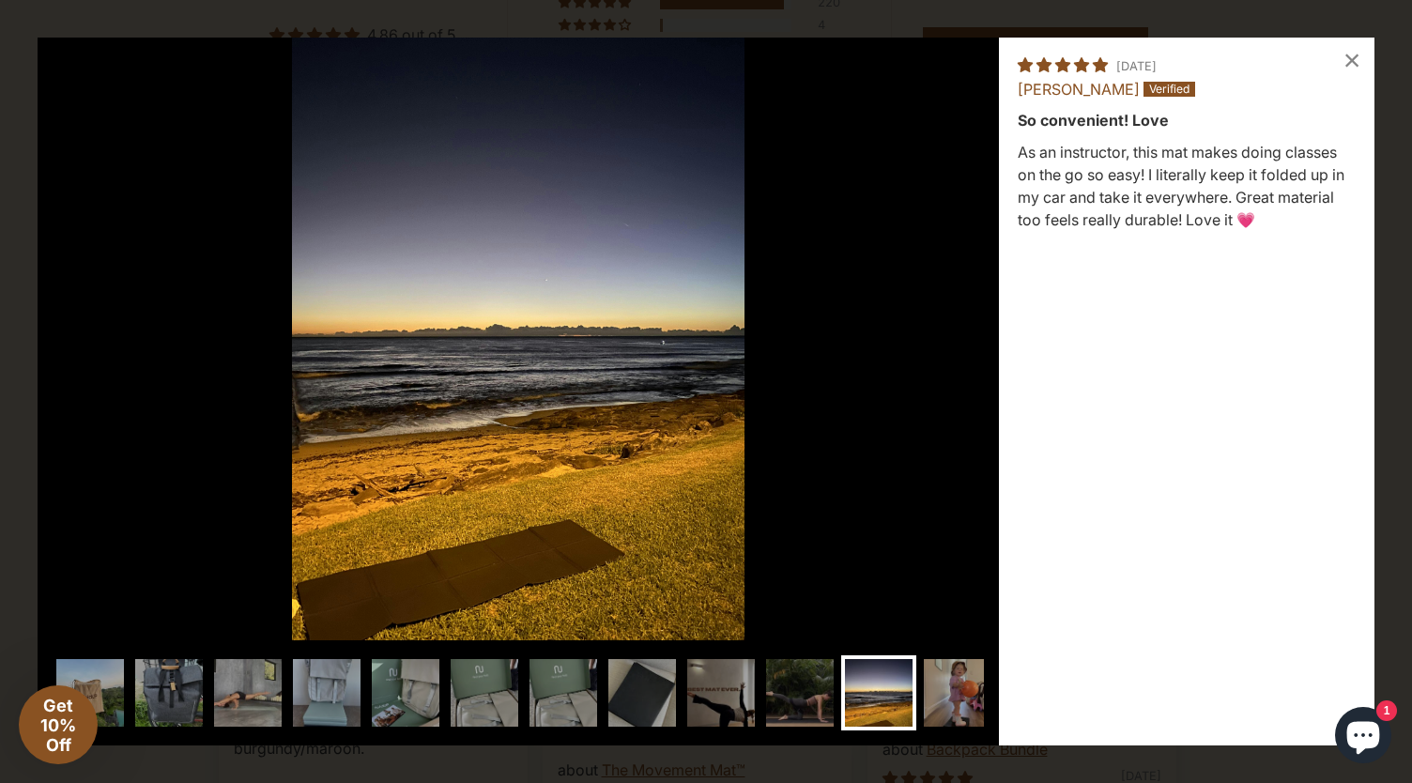
click at [944, 697] on img at bounding box center [957, 692] width 75 height 75
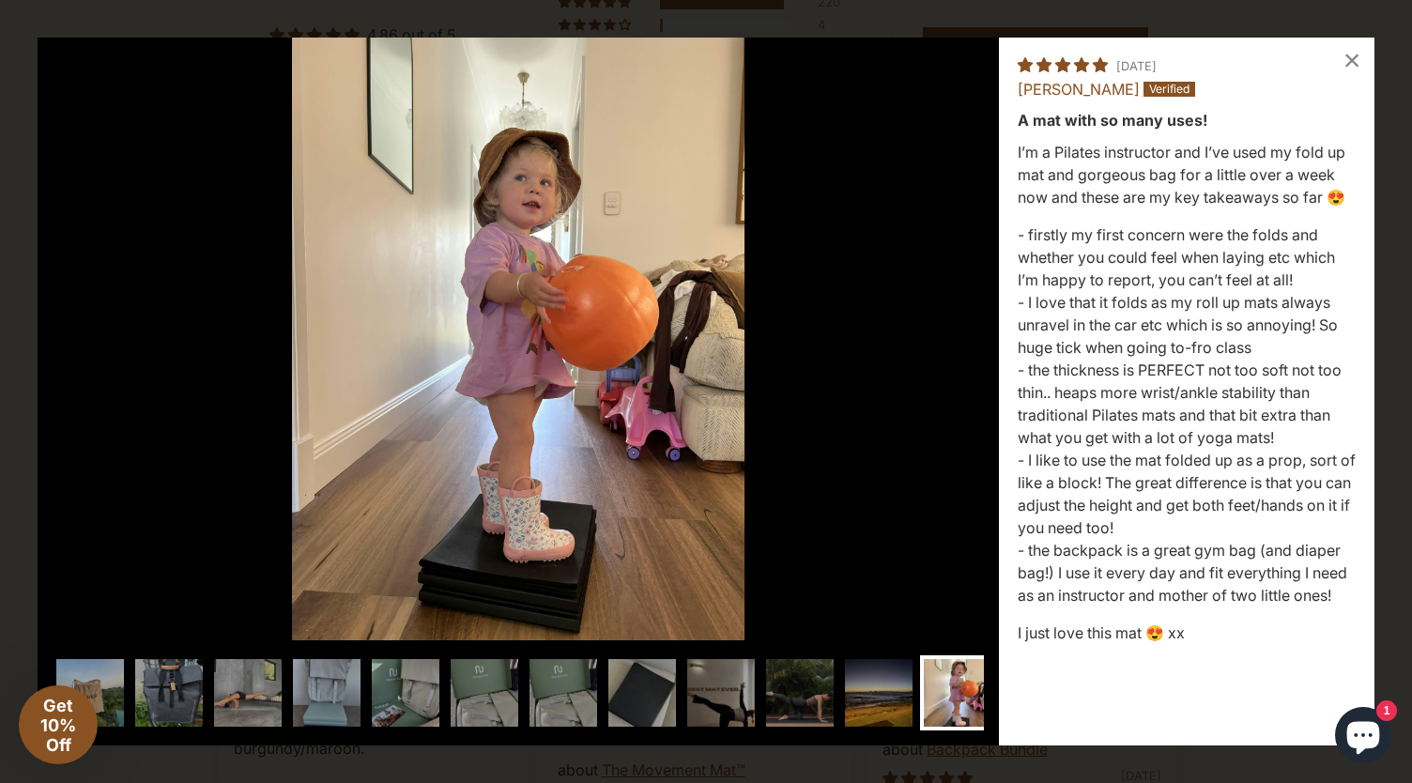
scroll to position [0, 1021]
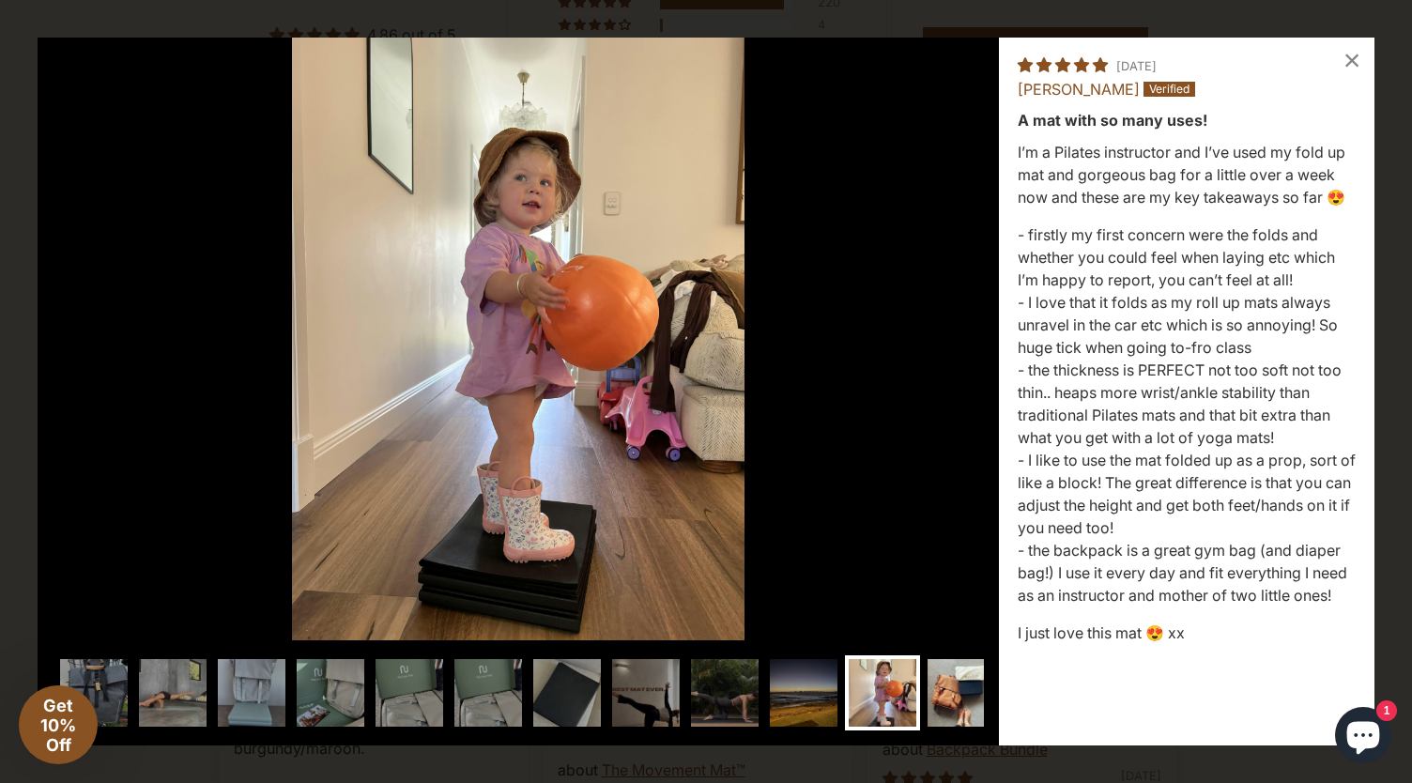
click at [941, 700] on img at bounding box center [961, 692] width 75 height 75
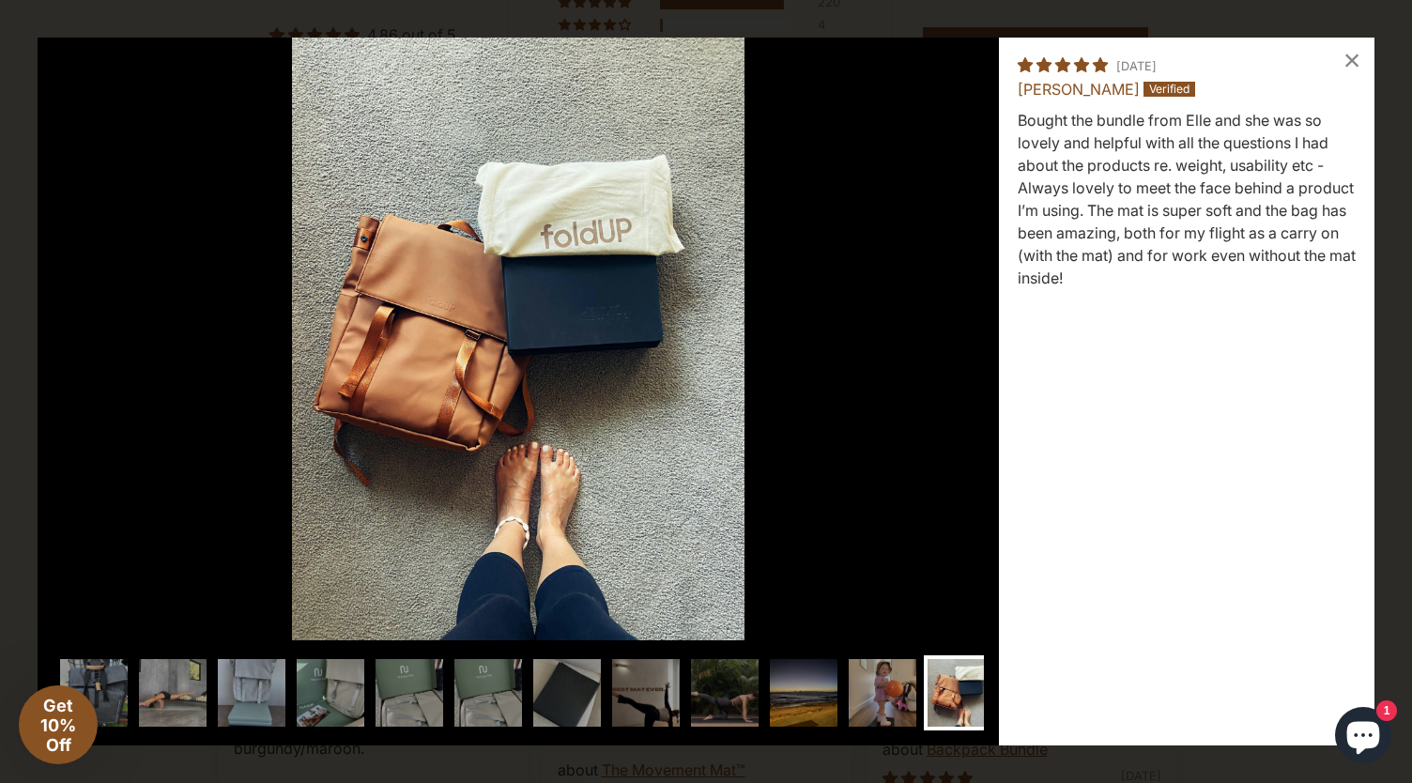
scroll to position [0, 1096]
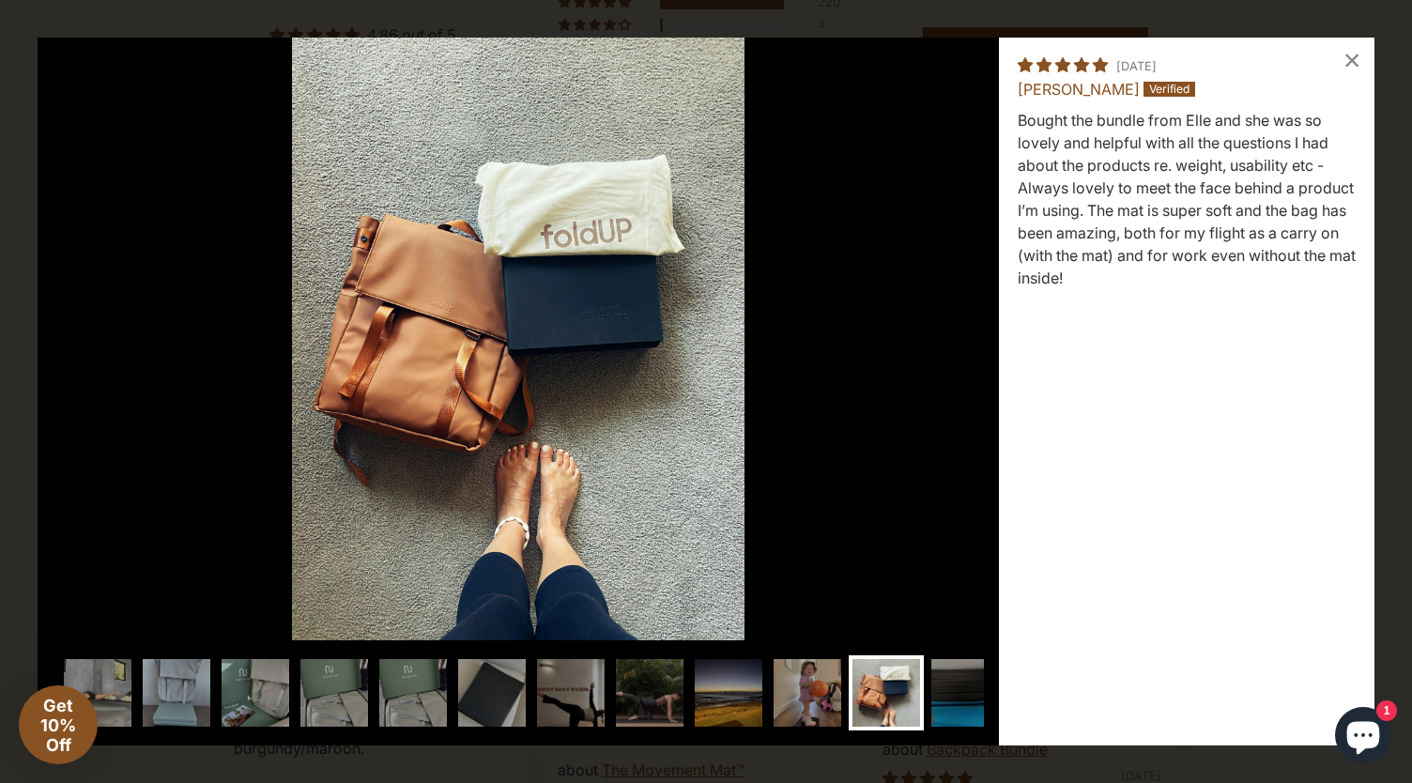
click at [941, 700] on img at bounding box center [964, 692] width 75 height 75
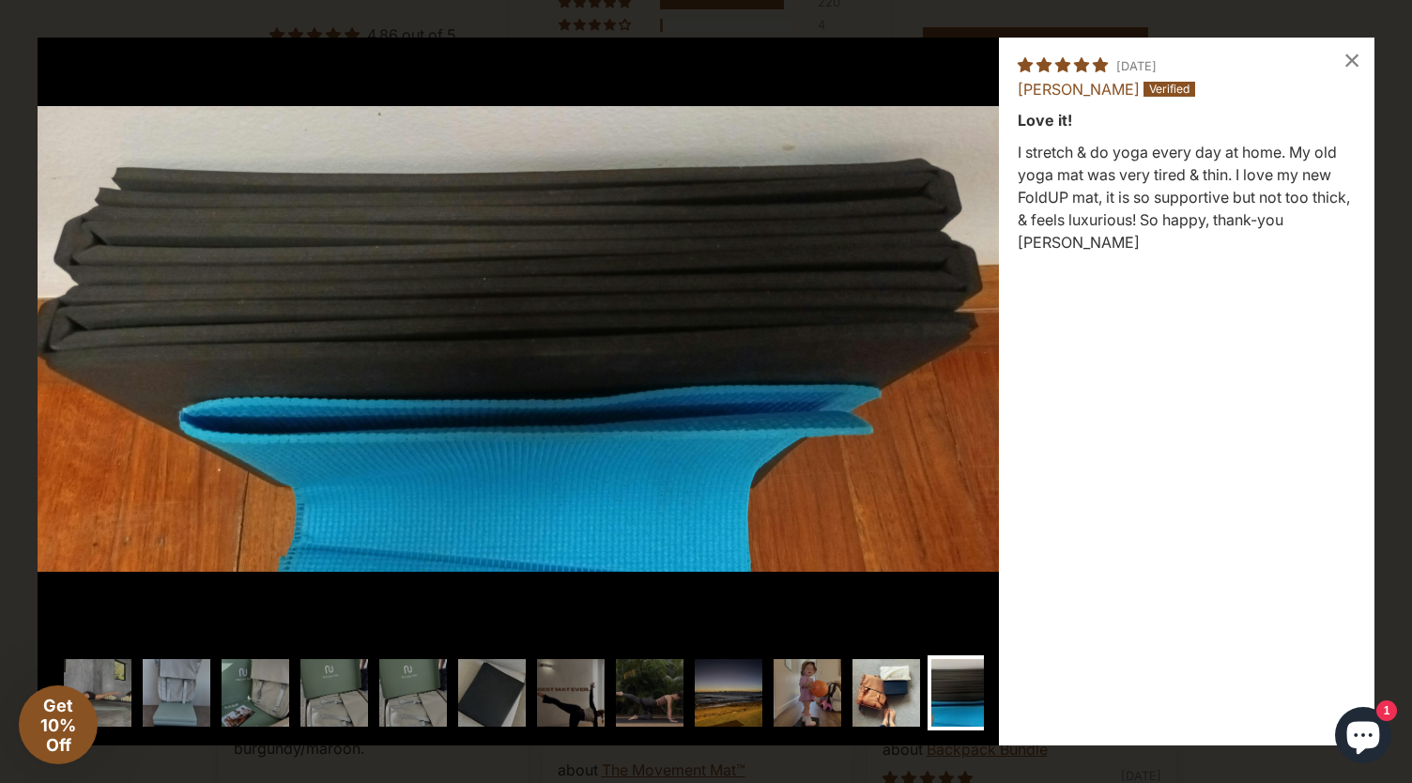
scroll to position [0, 1171]
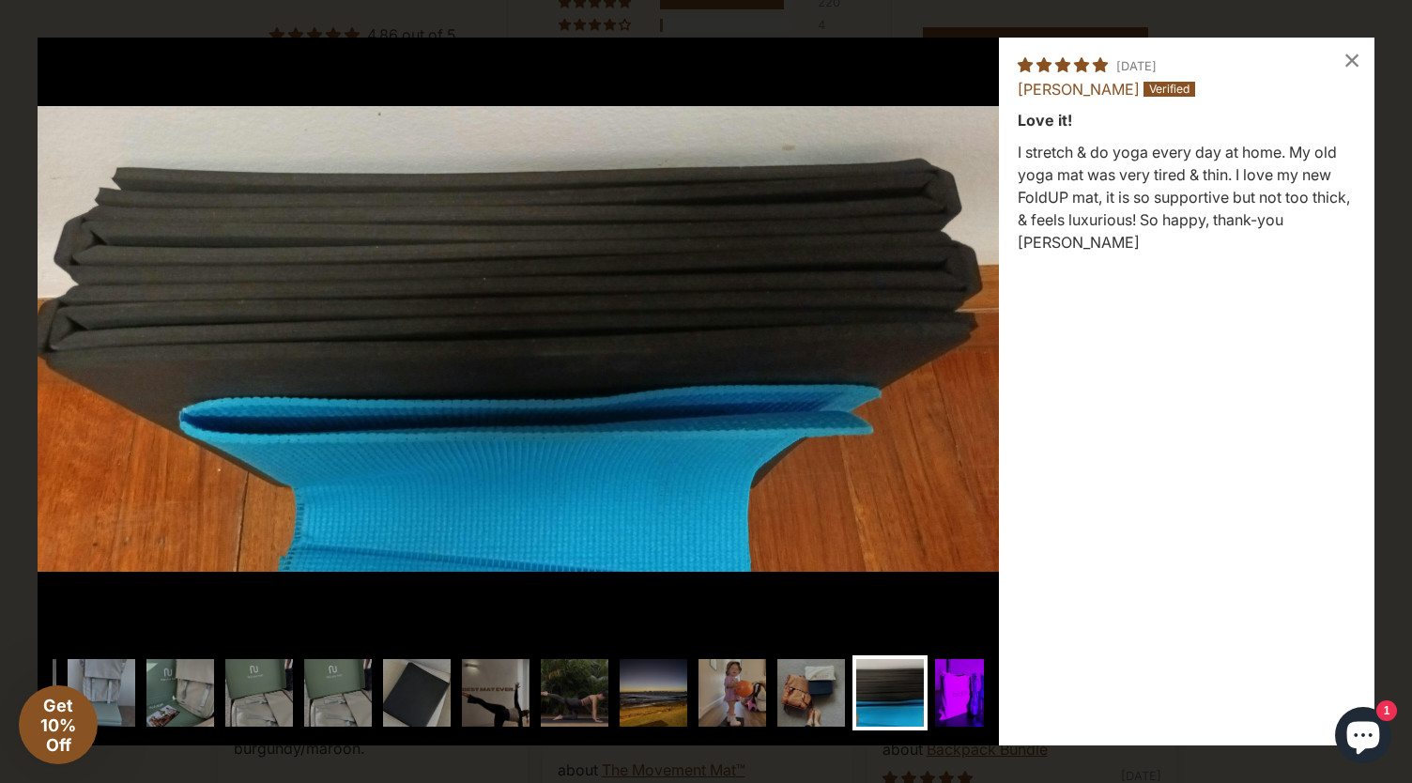
click at [954, 699] on img at bounding box center [968, 692] width 75 height 75
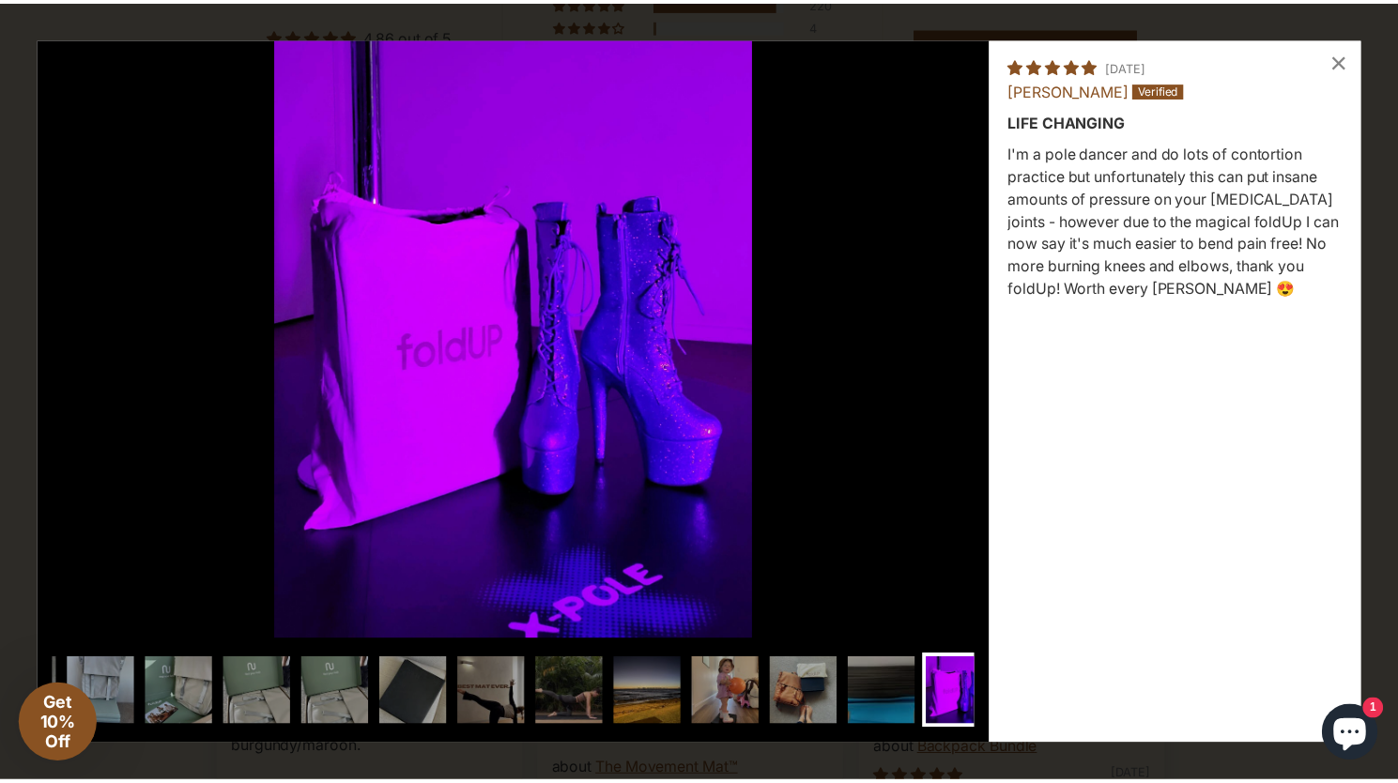
scroll to position [0, 1204]
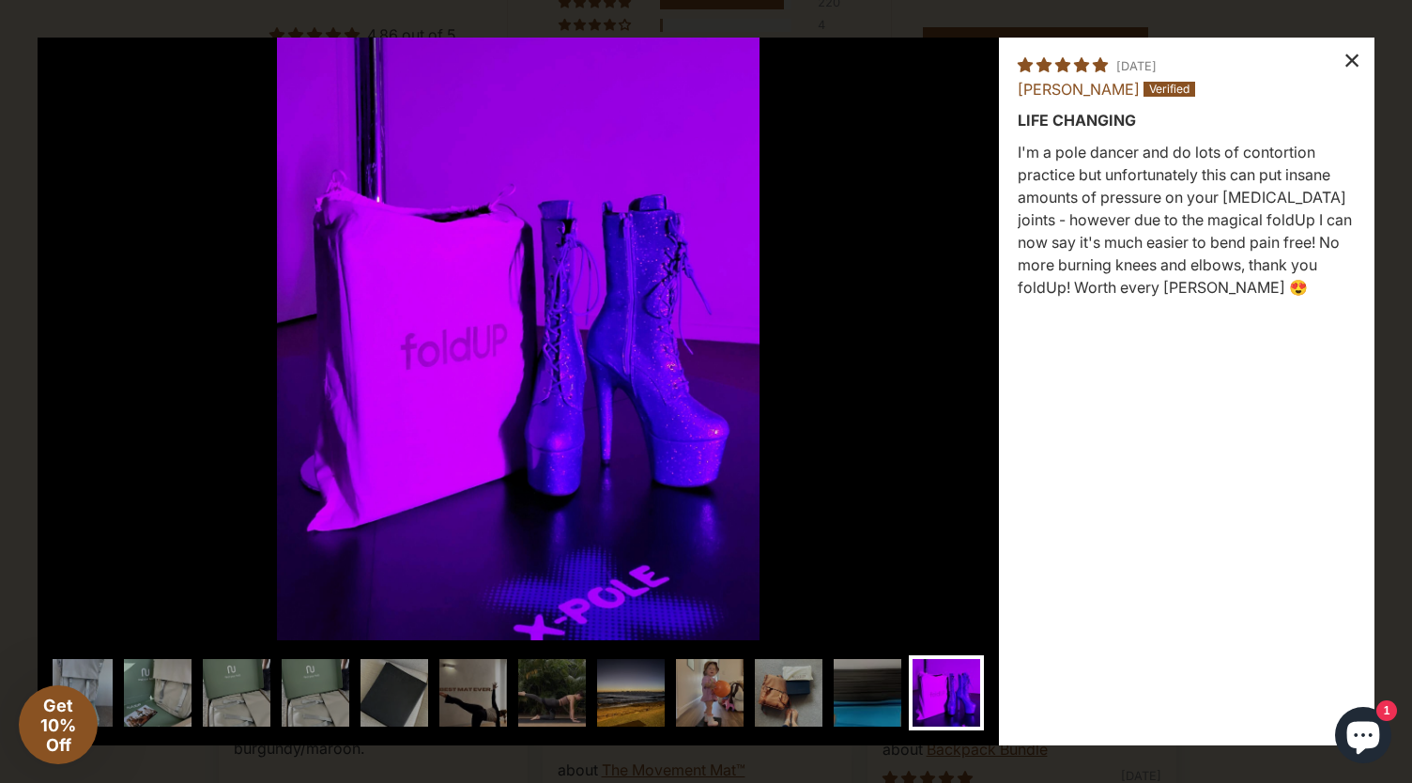
click at [1353, 52] on div "×" at bounding box center [1351, 60] width 45 height 45
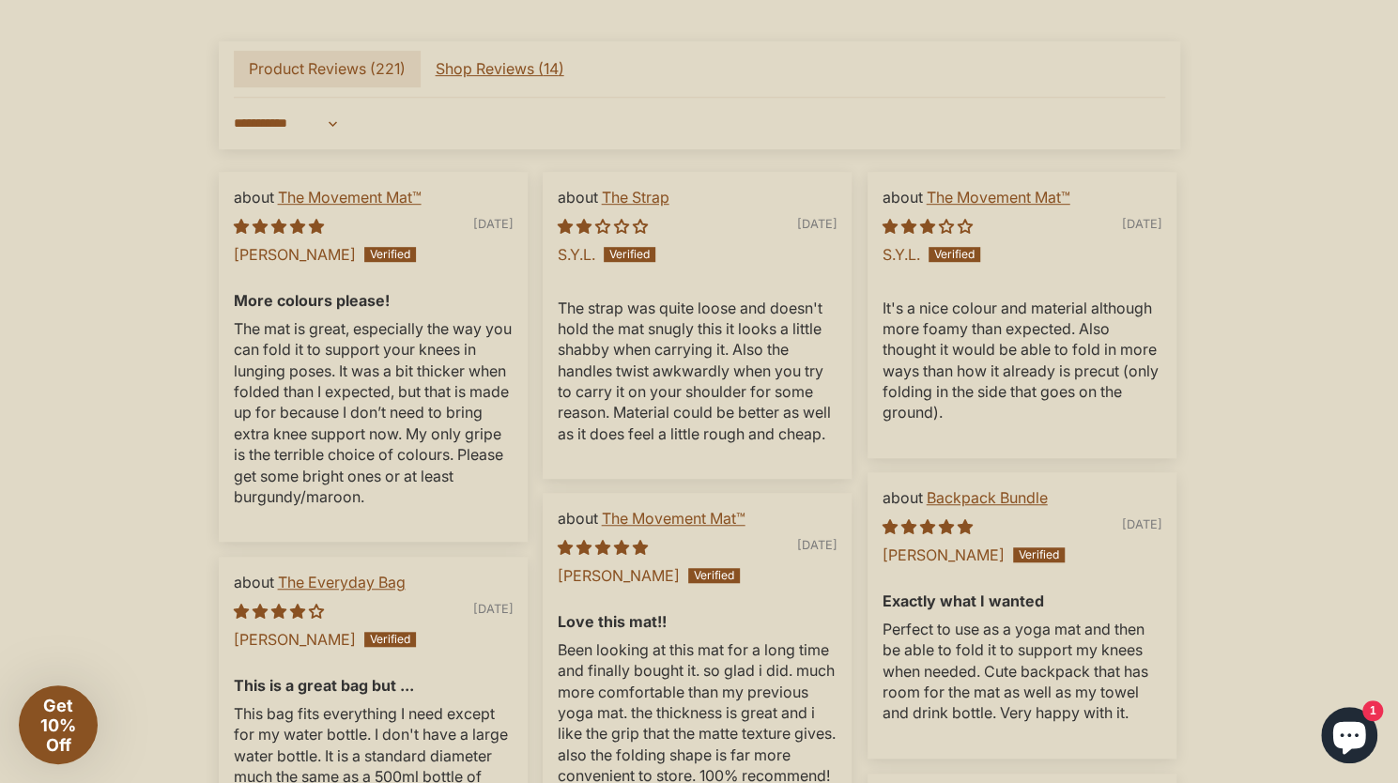
scroll to position [4787, 0]
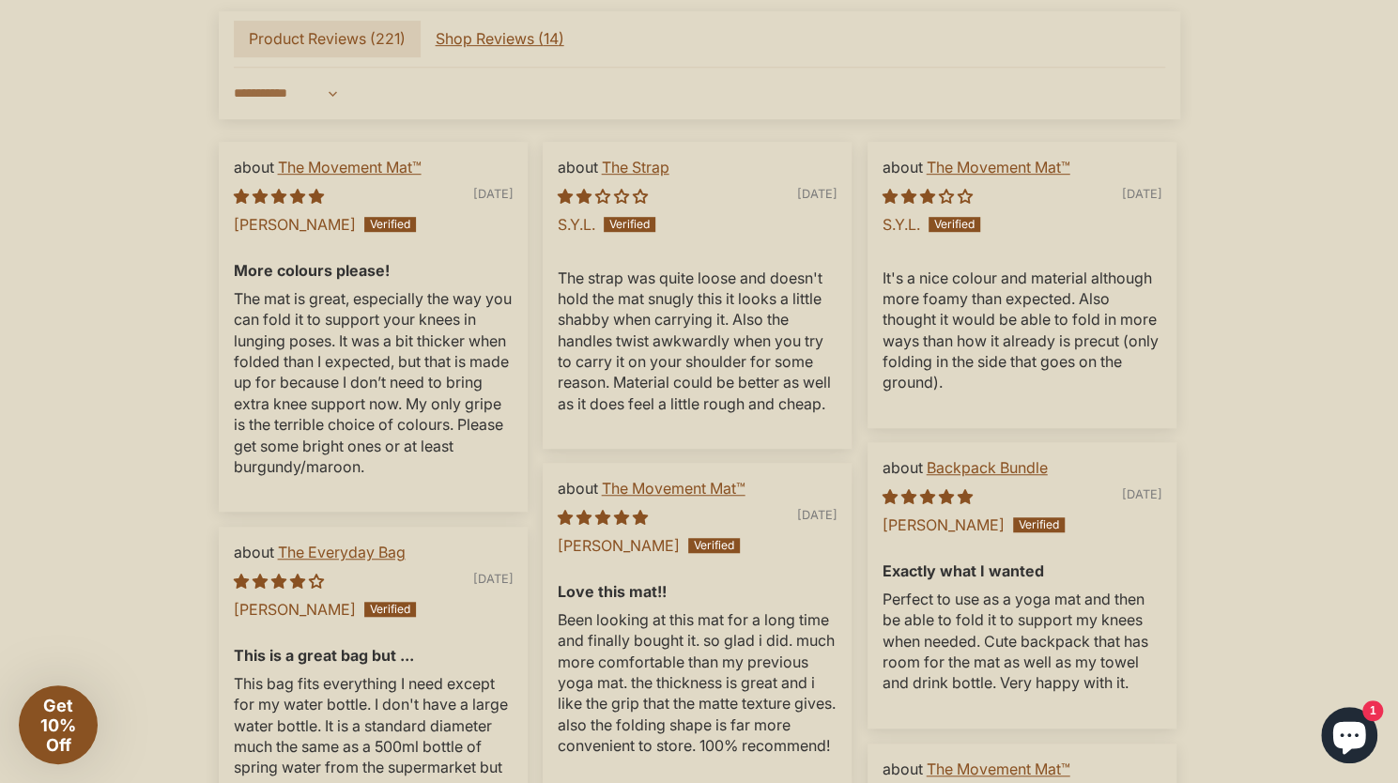
click at [308, 82] on select "**********" at bounding box center [289, 94] width 110 height 38
select select "**********"
click at [234, 75] on select "**********" at bounding box center [289, 94] width 110 height 38
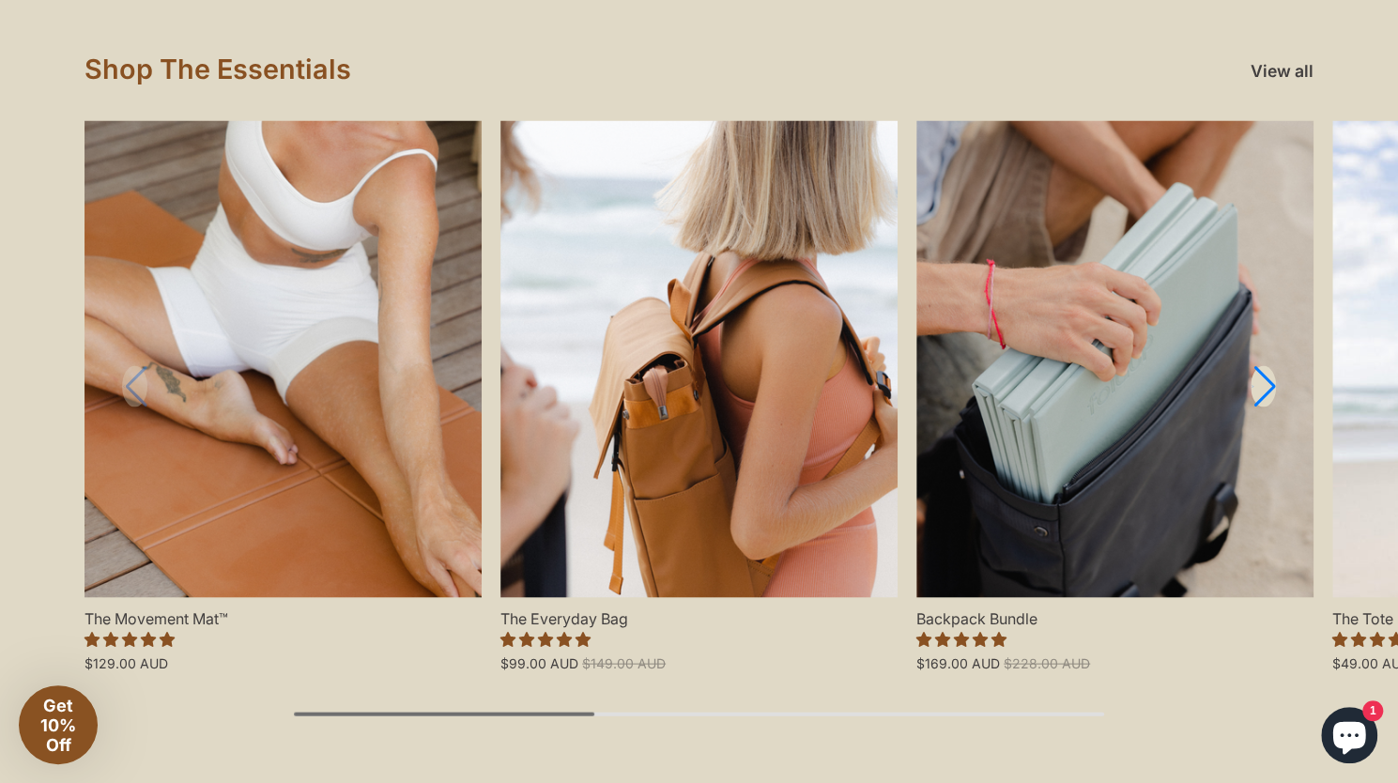
scroll to position [1971, 0]
